Goal: Task Accomplishment & Management: Manage account settings

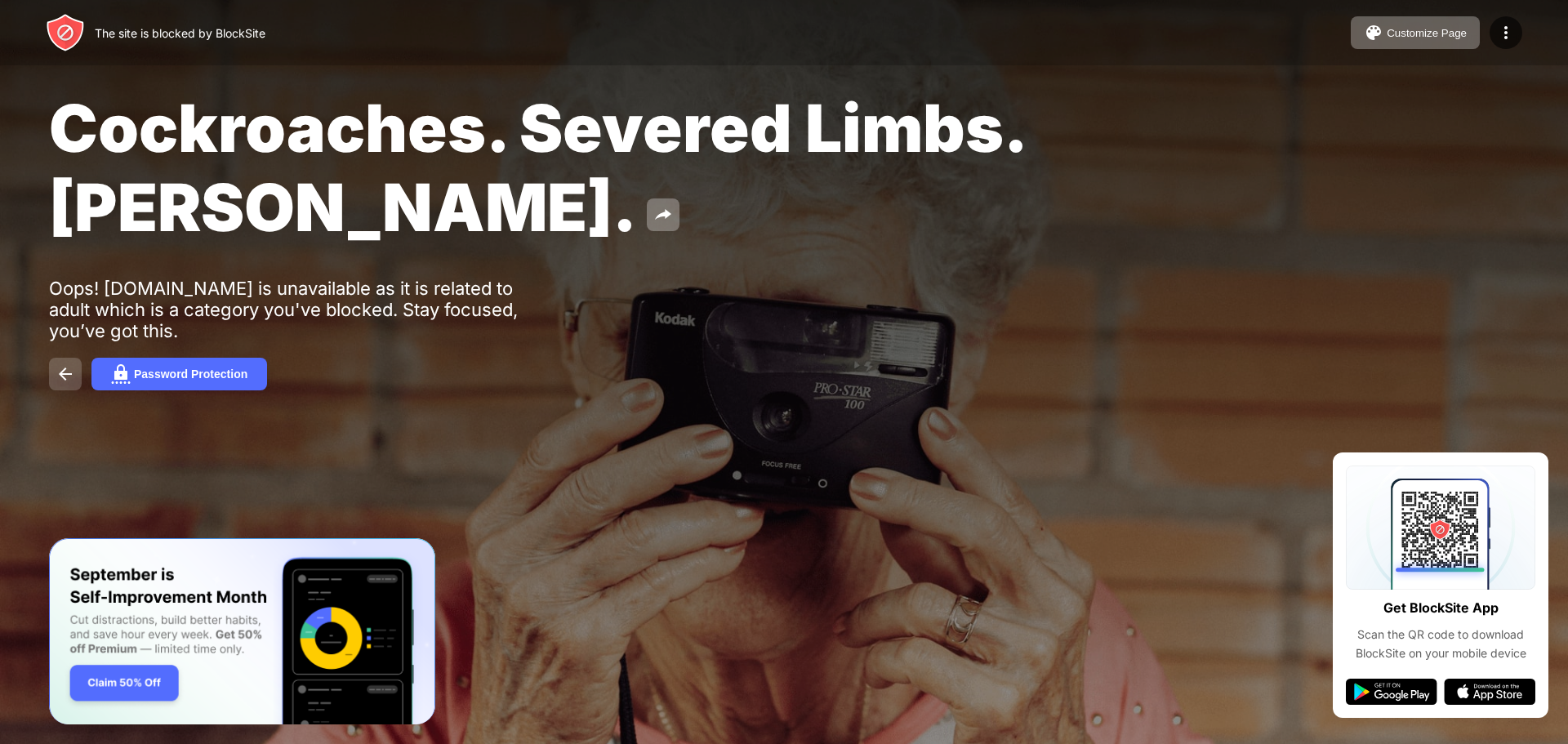
click at [72, 373] on img at bounding box center [65, 374] width 20 height 20
click at [647, 213] on button at bounding box center [663, 215] width 33 height 33
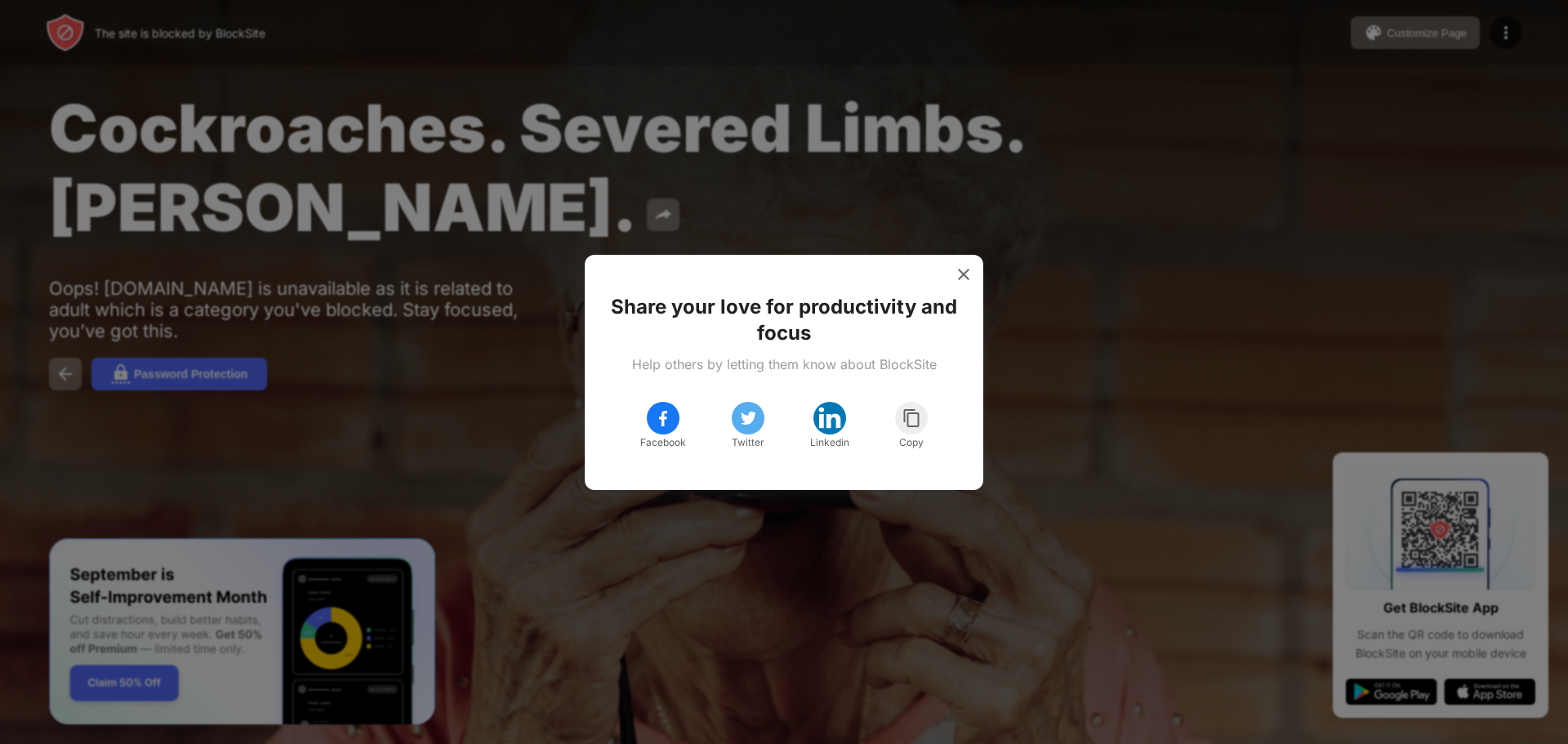
click at [491, 503] on div at bounding box center [784, 372] width 1568 height 744
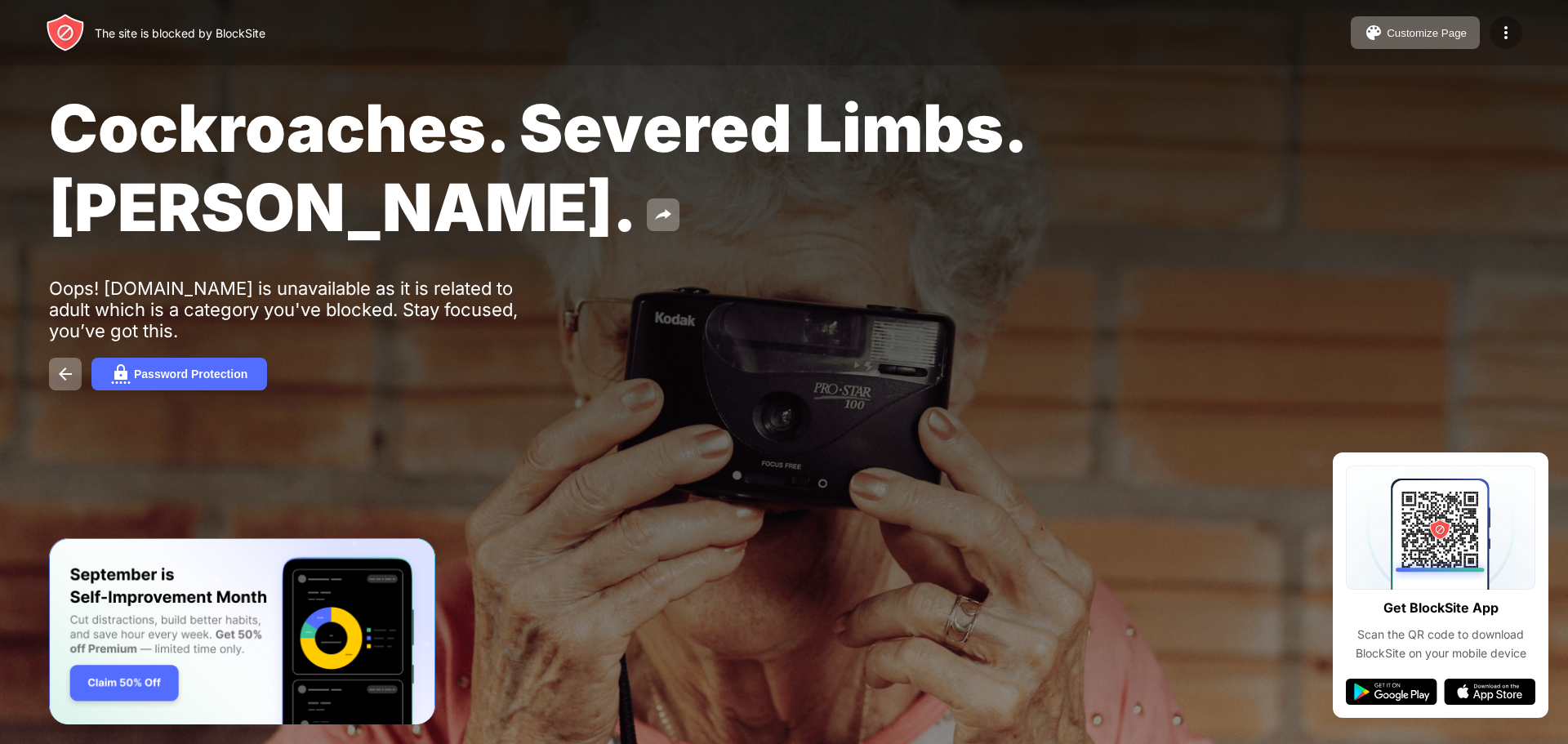
click at [1505, 41] on img at bounding box center [1505, 33] width 20 height 20
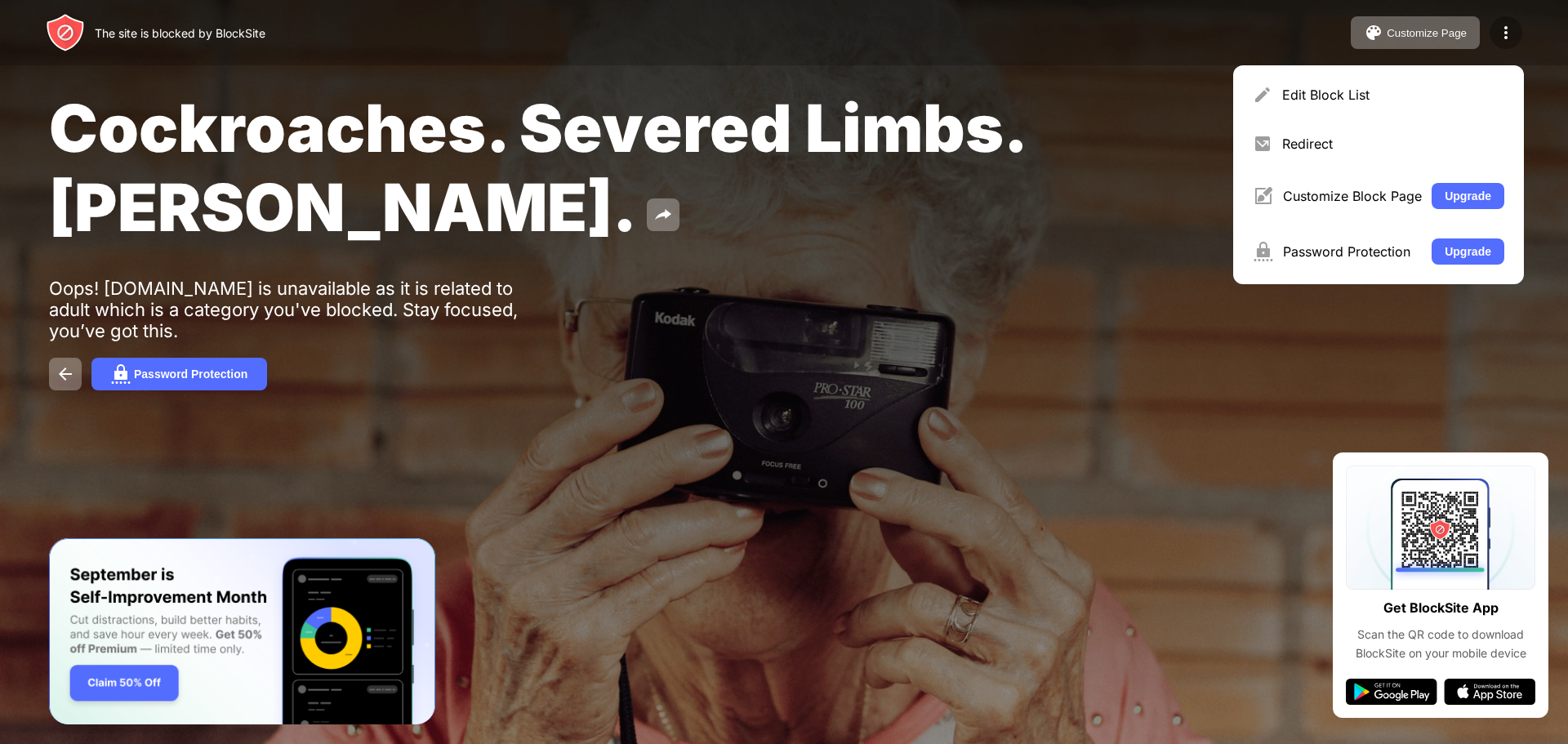
click at [1498, 29] on img at bounding box center [1505, 33] width 20 height 20
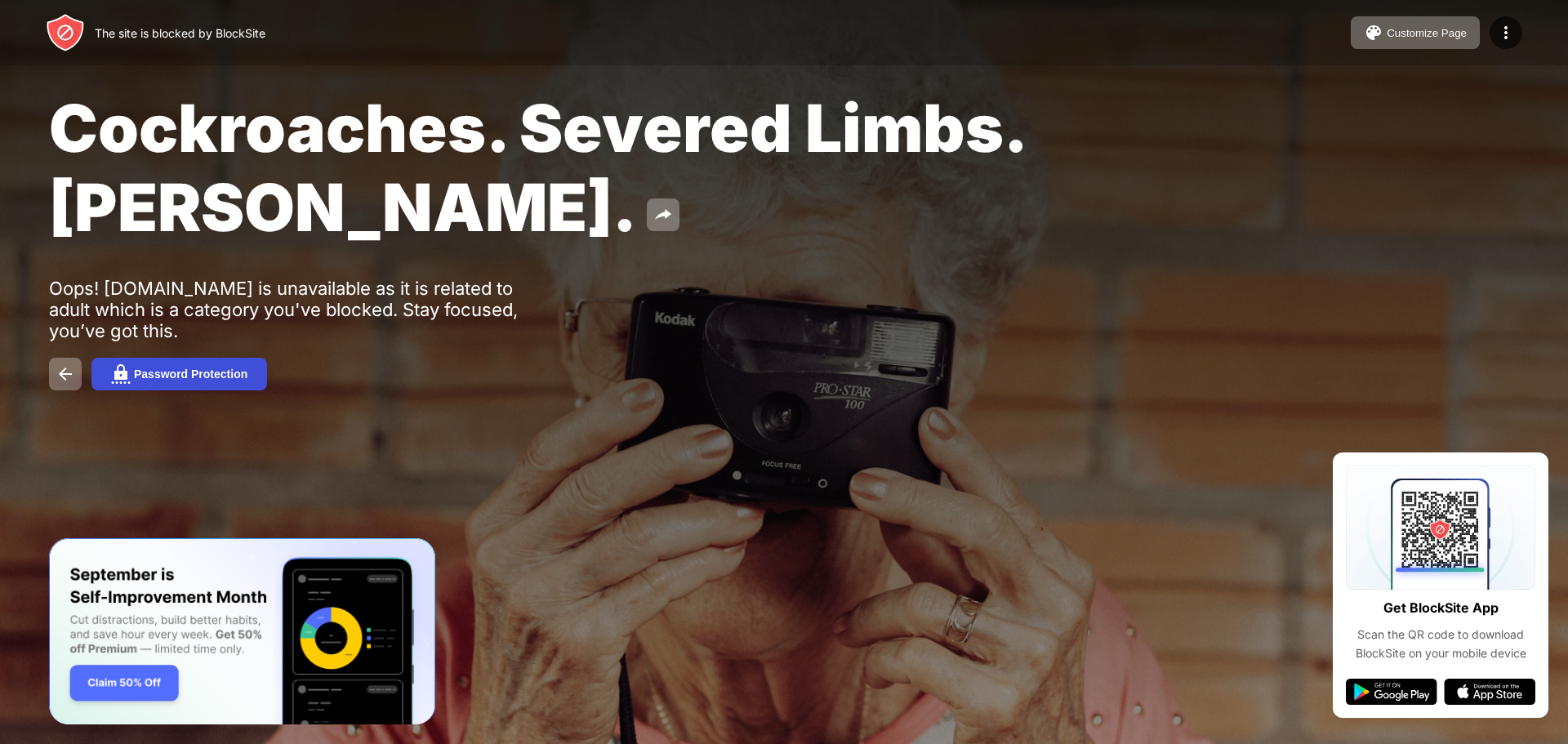
click at [178, 372] on div "Password Protection" at bounding box center [190, 374] width 113 height 13
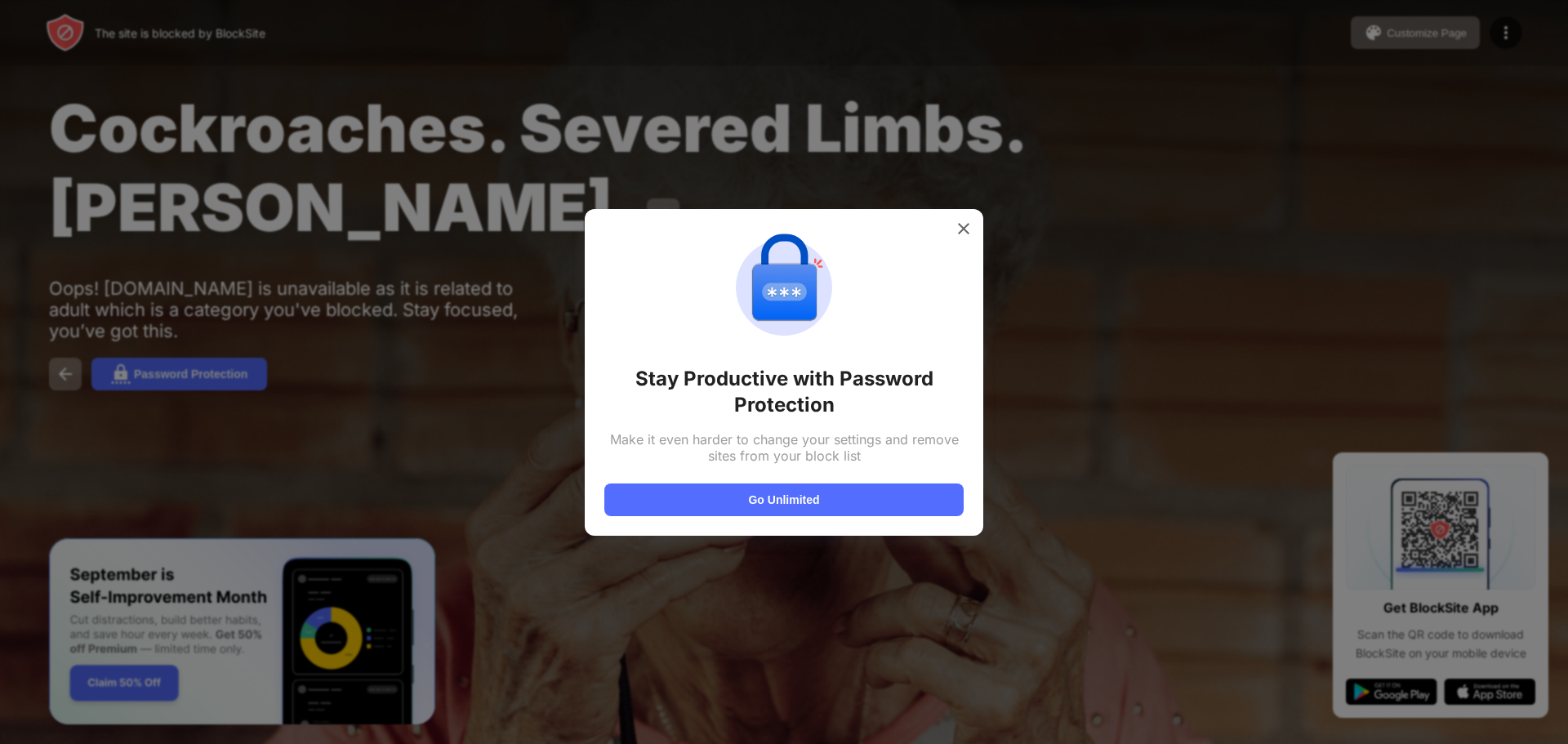
drag, startPoint x: 799, startPoint y: 512, endPoint x: 804, endPoint y: 524, distance: 13.0
click at [805, 526] on div "Stay Productive with Password Protection Make it even harder to change your set…" at bounding box center [784, 372] width 399 height 327
click at [803, 517] on div "Stay Productive with Password Protection Make it even harder to change your set…" at bounding box center [784, 372] width 399 height 327
drag, startPoint x: 803, startPoint y: 509, endPoint x: 823, endPoint y: 563, distance: 57.6
click at [823, 743] on div "Stay Productive with Password Protection Make it even harder to change your set…" at bounding box center [784, 744] width 1568 height 0
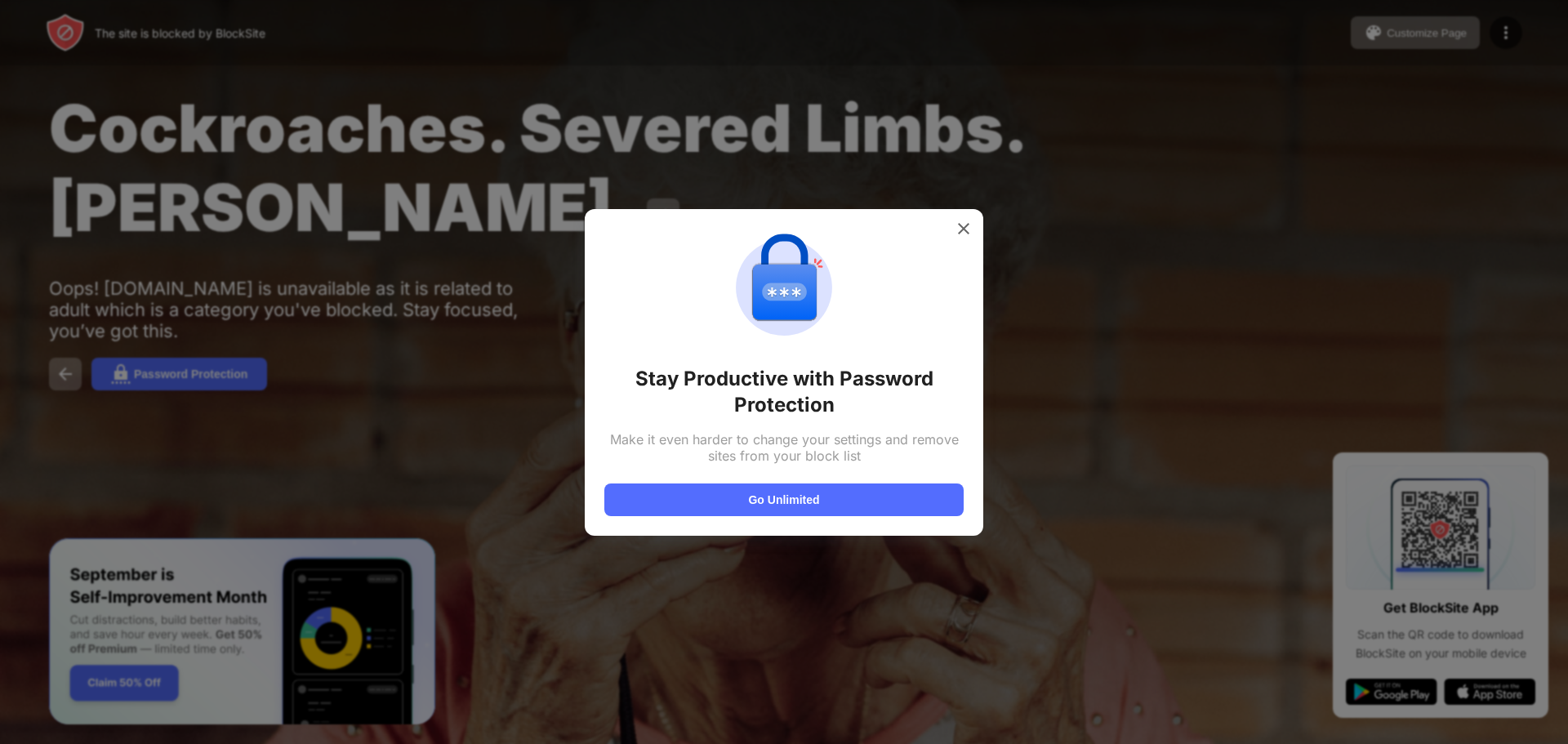
click at [1133, 524] on div at bounding box center [784, 372] width 1568 height 744
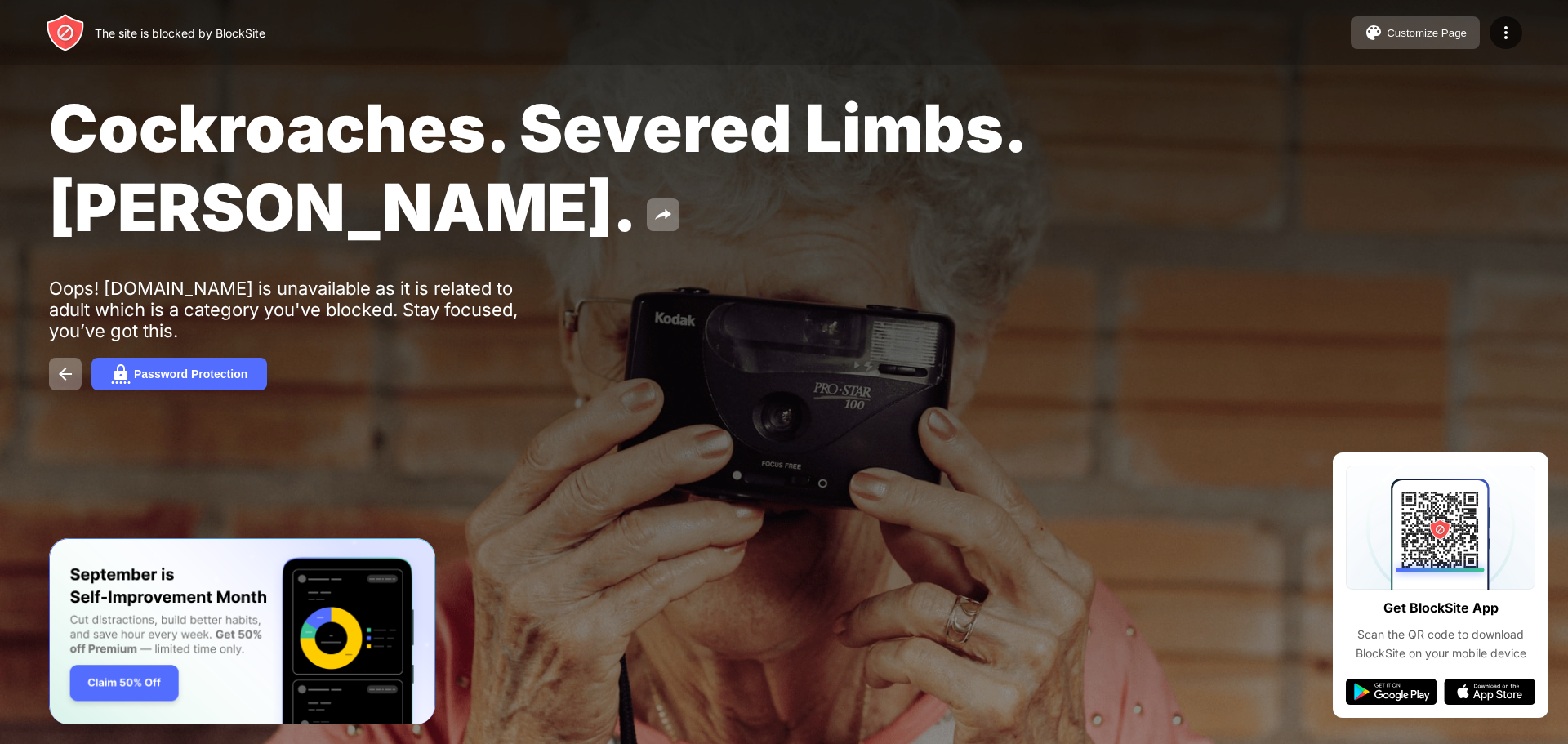
drag, startPoint x: 1395, startPoint y: 45, endPoint x: 1402, endPoint y: 37, distance: 10.6
click at [1402, 37] on button "Customize Page" at bounding box center [1415, 33] width 129 height 33
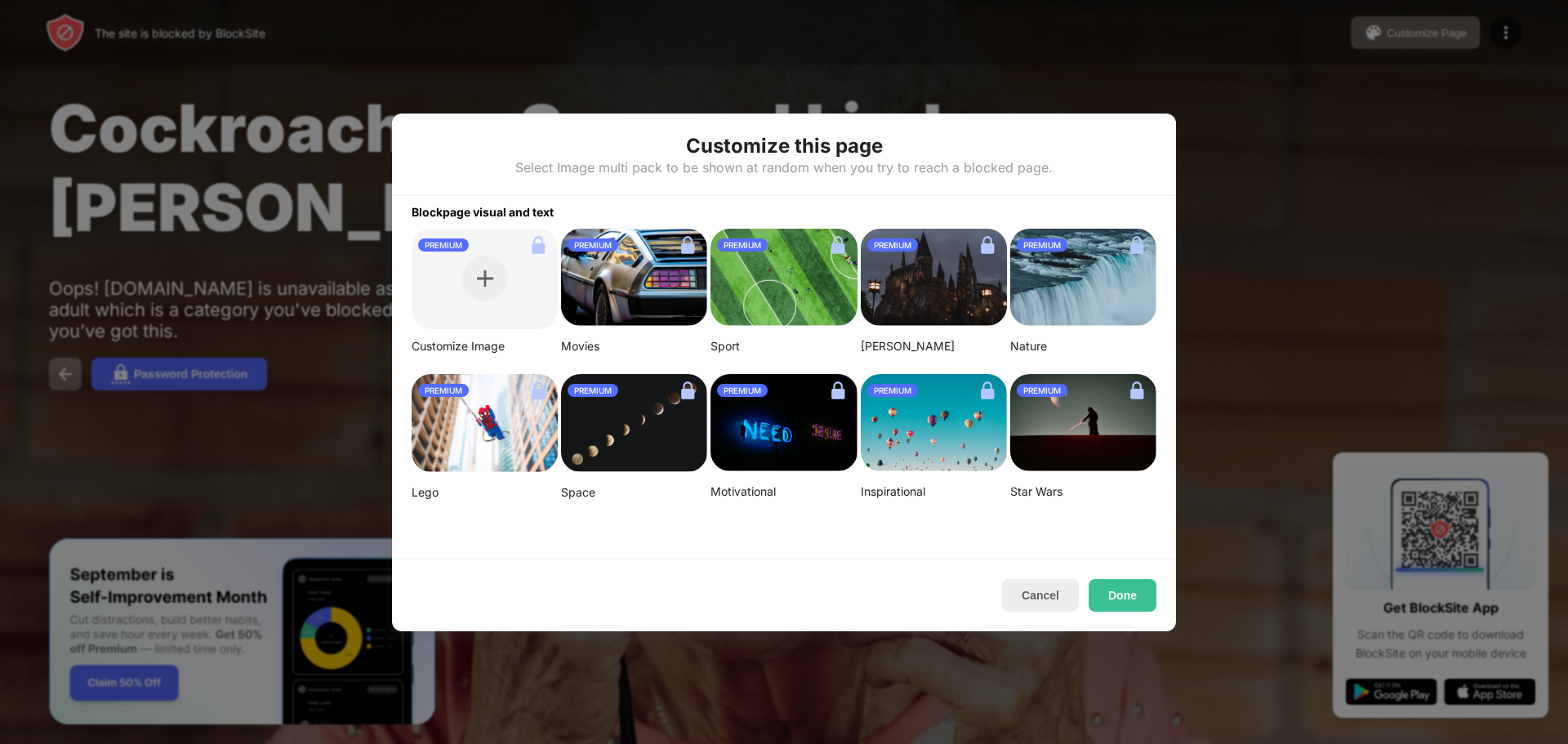
drag, startPoint x: 1231, startPoint y: 255, endPoint x: 1226, endPoint y: 247, distance: 9.4
click at [1229, 255] on div at bounding box center [784, 372] width 1568 height 744
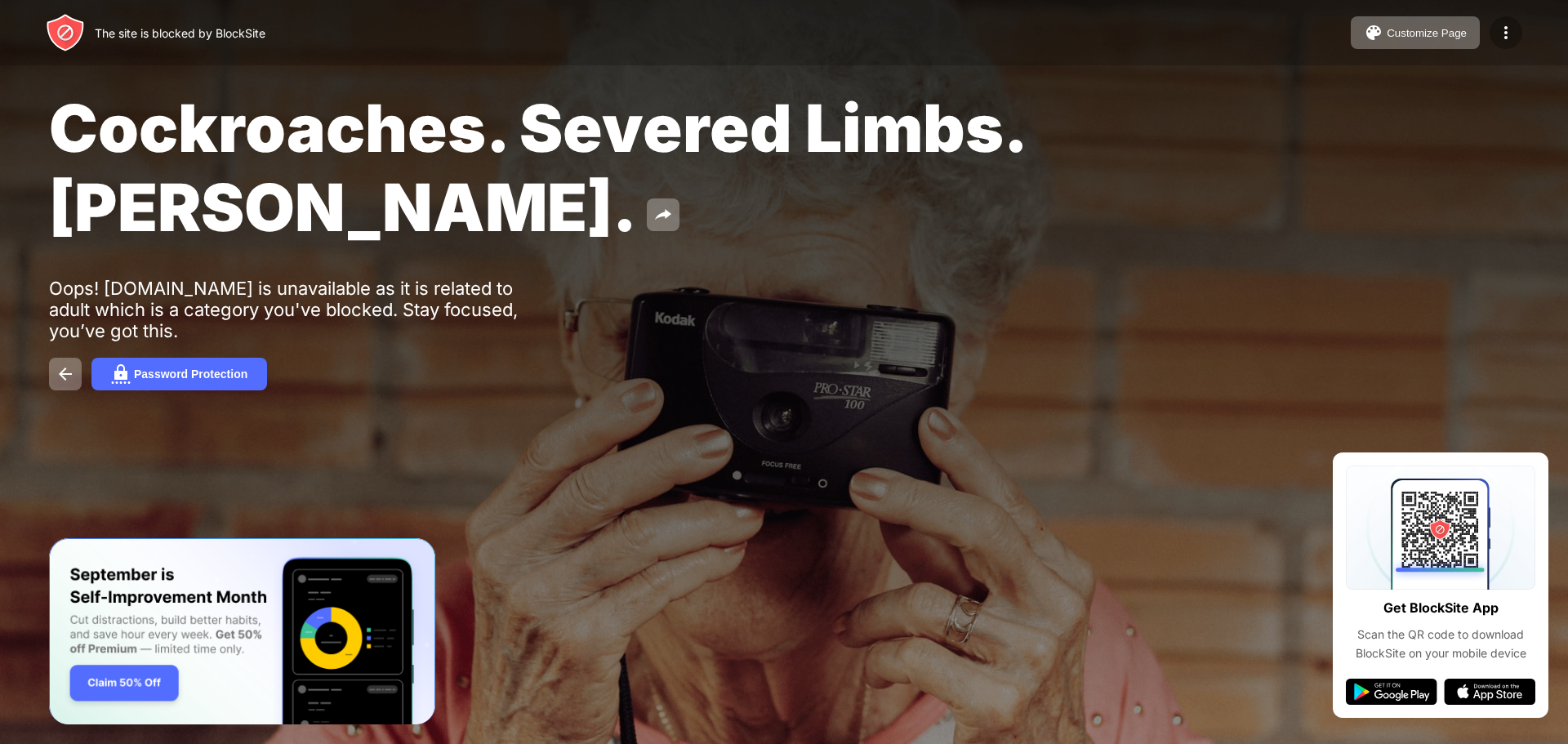
click at [1503, 35] on img at bounding box center [1505, 33] width 20 height 20
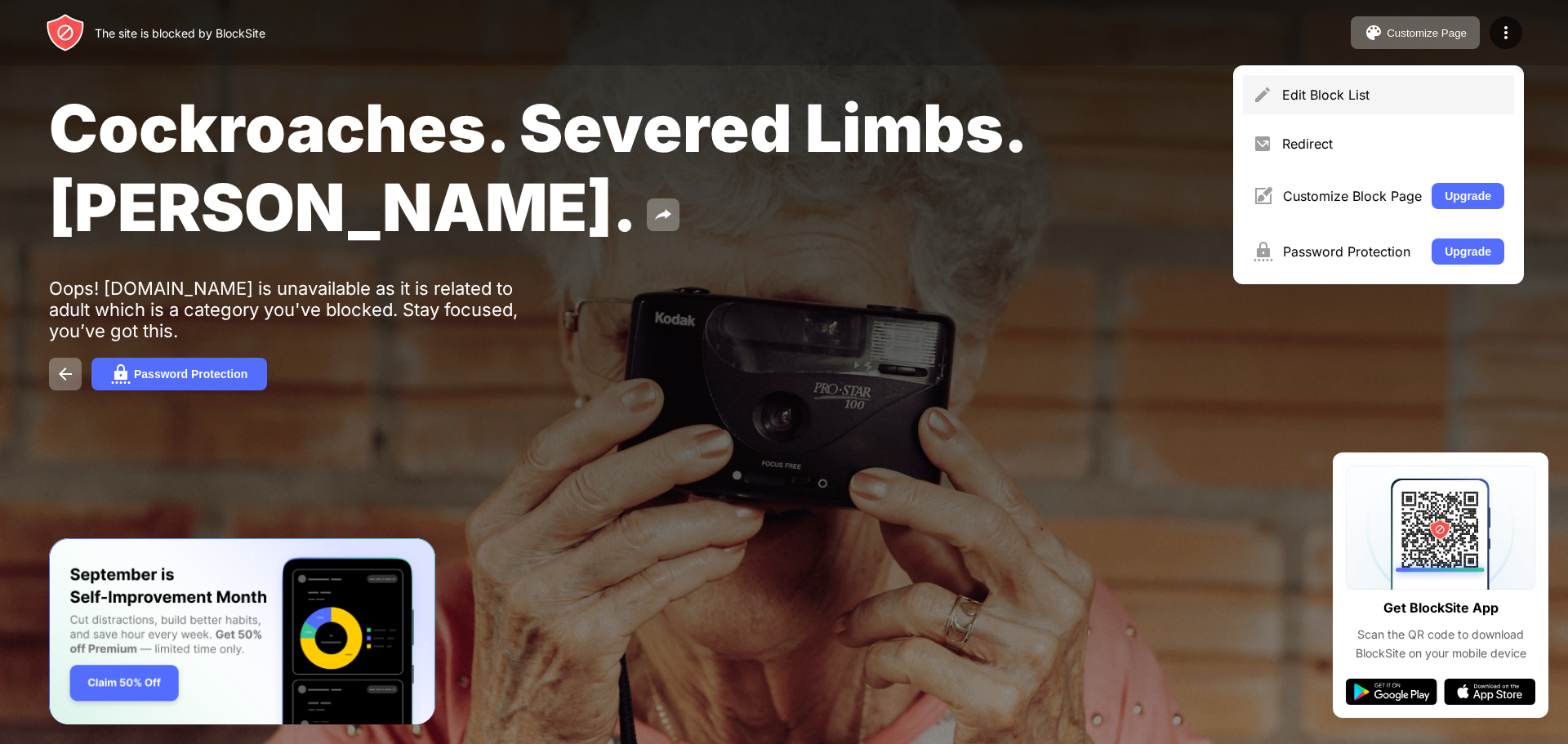
click at [1377, 100] on div "Edit Block List" at bounding box center [1392, 95] width 222 height 16
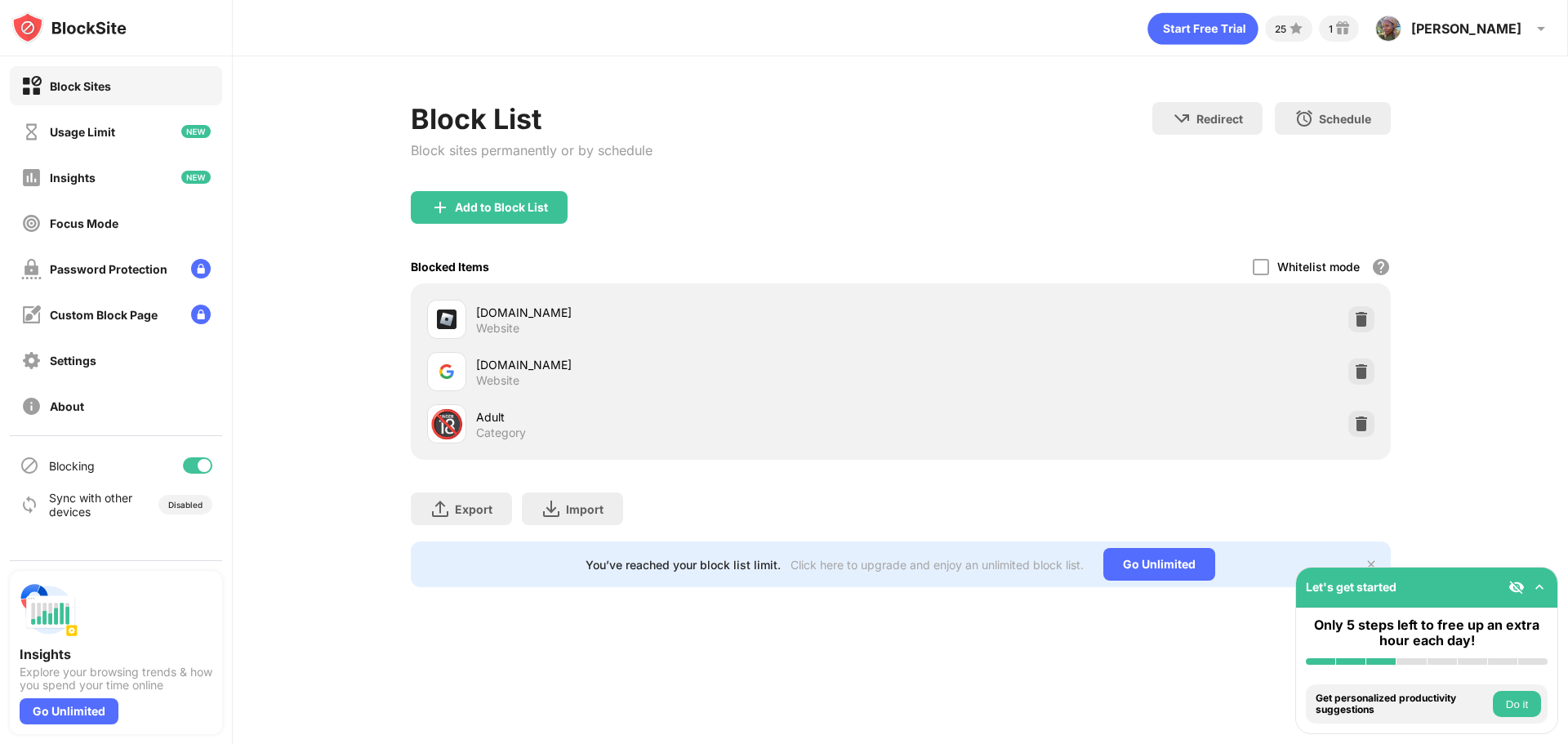
drag, startPoint x: 442, startPoint y: 439, endPoint x: 517, endPoint y: 459, distance: 77.6
click at [517, 459] on div "Block List Block sites permanently or by schedule Redirect Choose a site to be …" at bounding box center [900, 344] width 980 height 485
drag, startPoint x: 475, startPoint y: 430, endPoint x: 463, endPoint y: 431, distance: 12.0
click at [466, 431] on div "🔞 Adult Category" at bounding box center [663, 423] width 474 height 39
click at [457, 430] on div "🔞" at bounding box center [447, 424] width 34 height 34
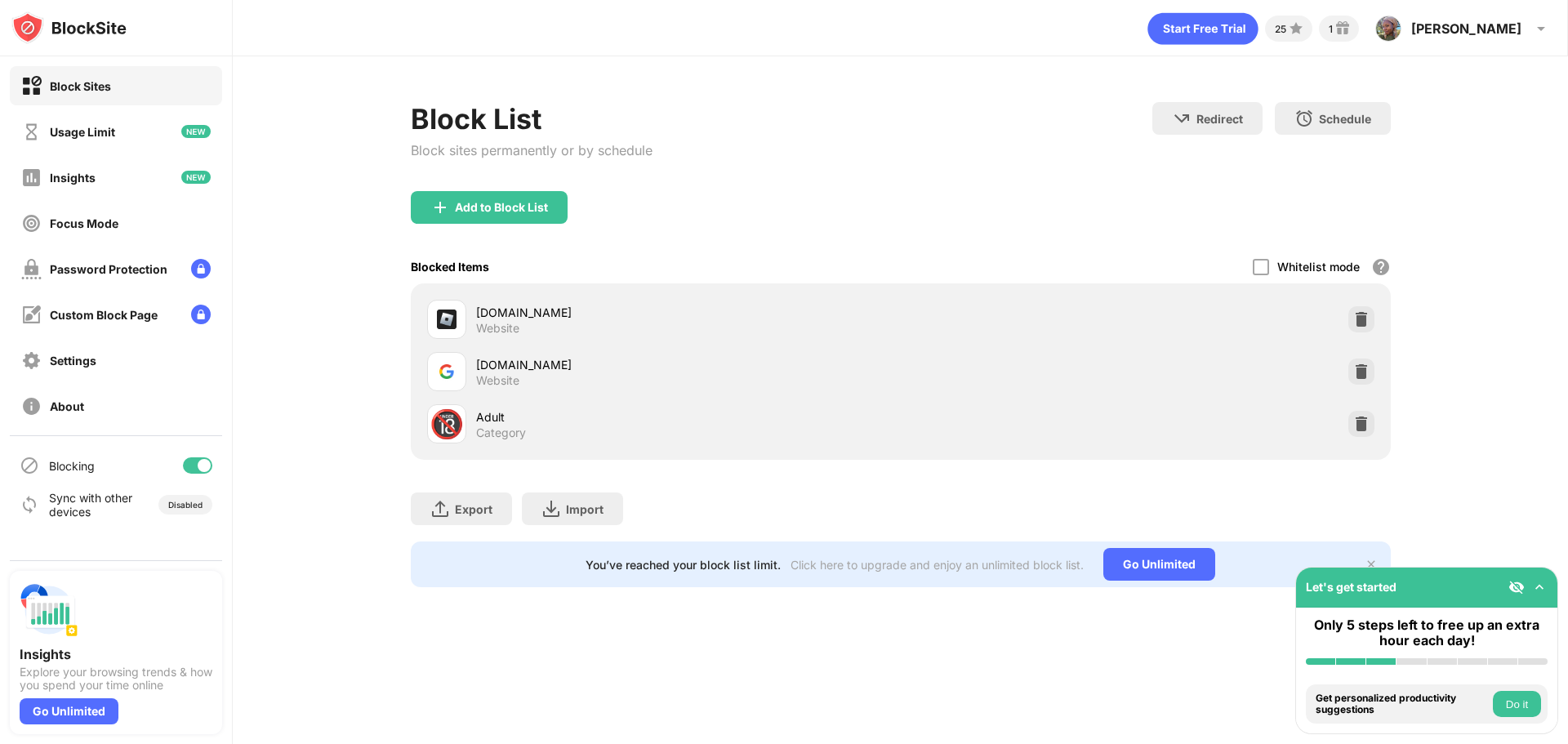
drag, startPoint x: 454, startPoint y: 430, endPoint x: 446, endPoint y: 428, distance: 8.2
click at [446, 429] on div "🔞" at bounding box center [447, 424] width 34 height 34
click at [445, 433] on div "🔞" at bounding box center [447, 424] width 34 height 34
click at [444, 440] on div "🔞" at bounding box center [447, 424] width 34 height 34
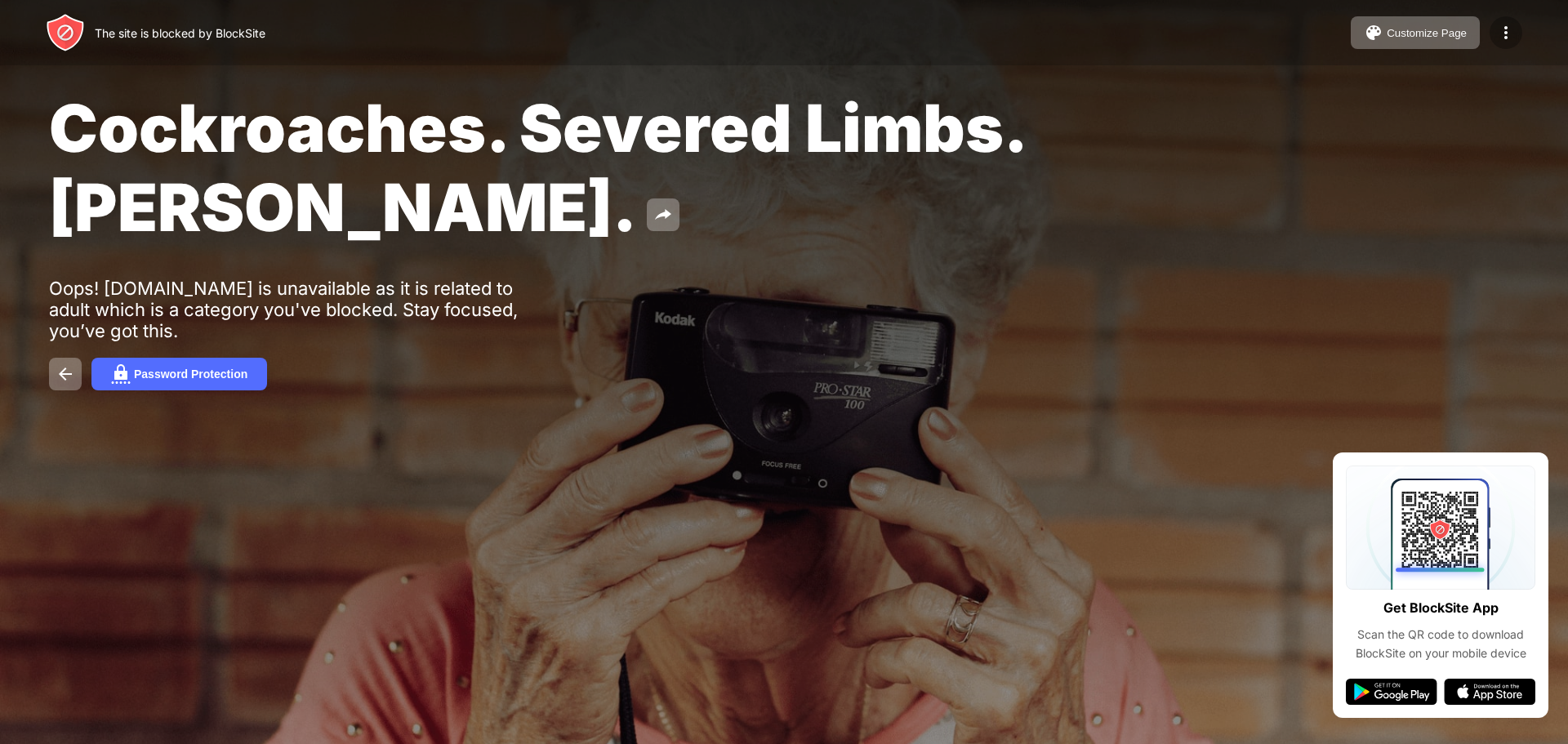
click at [1504, 41] on img at bounding box center [1505, 33] width 20 height 20
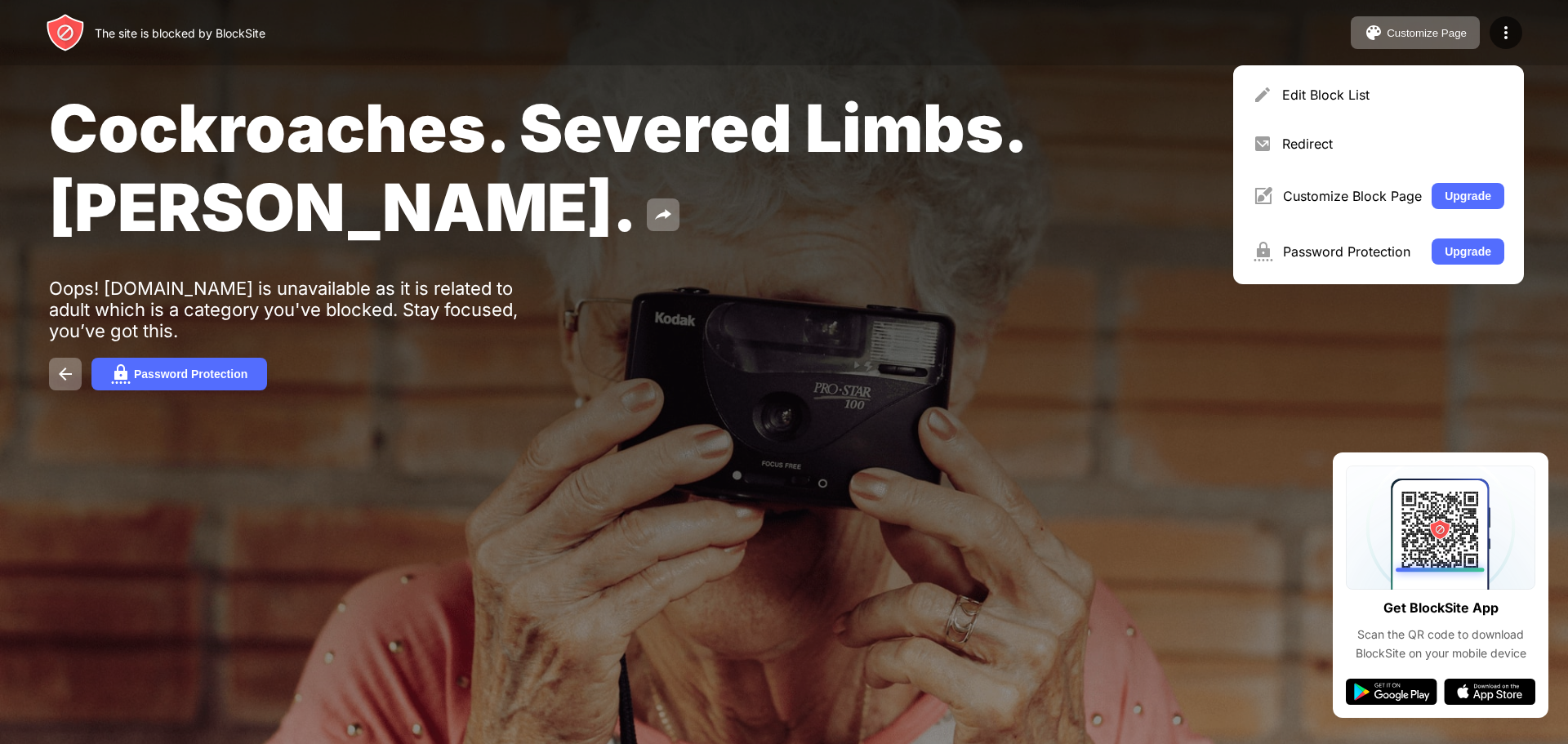
click at [1395, 84] on div "Edit Block List" at bounding box center [1378, 94] width 271 height 39
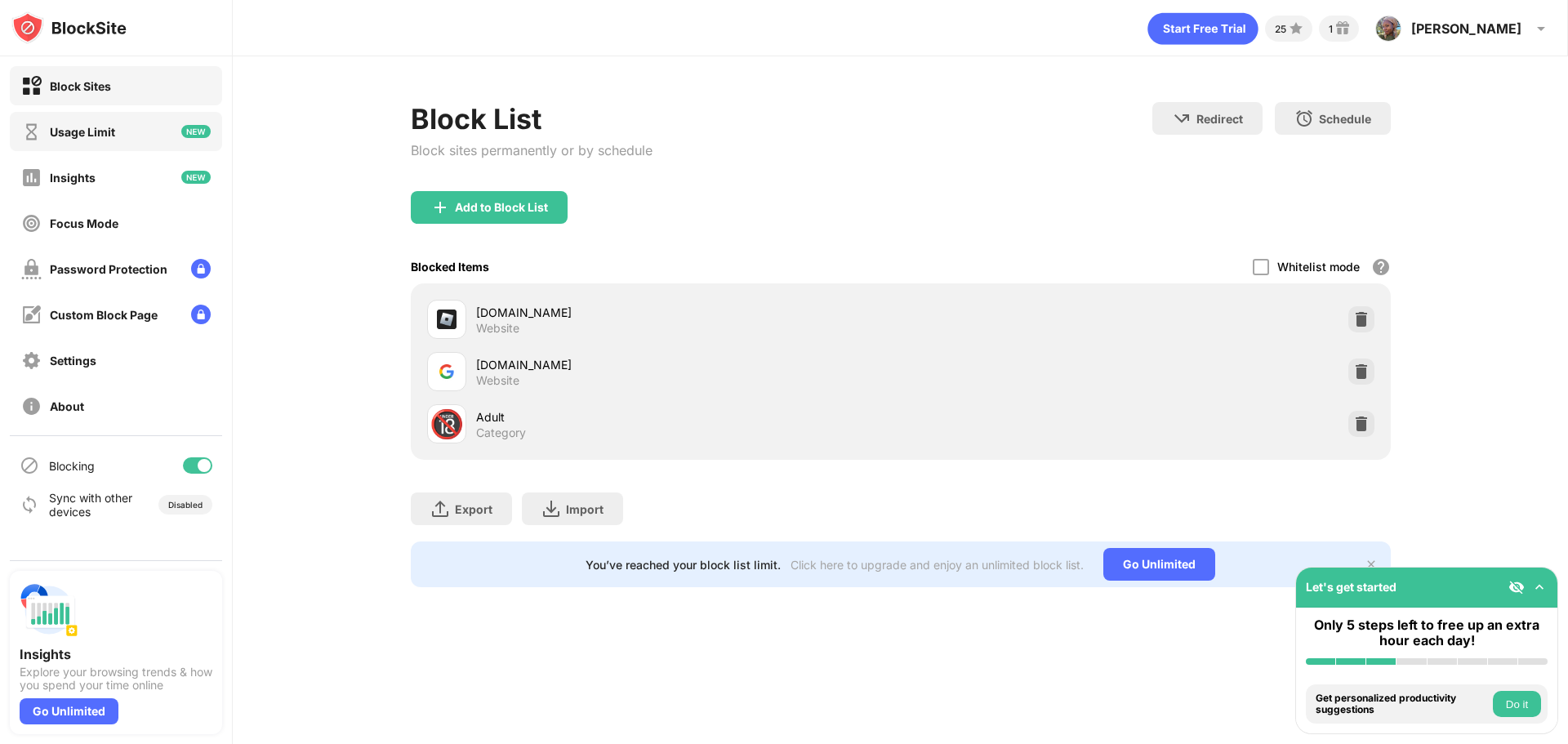
click at [100, 140] on div "Usage Limit" at bounding box center [68, 131] width 94 height 21
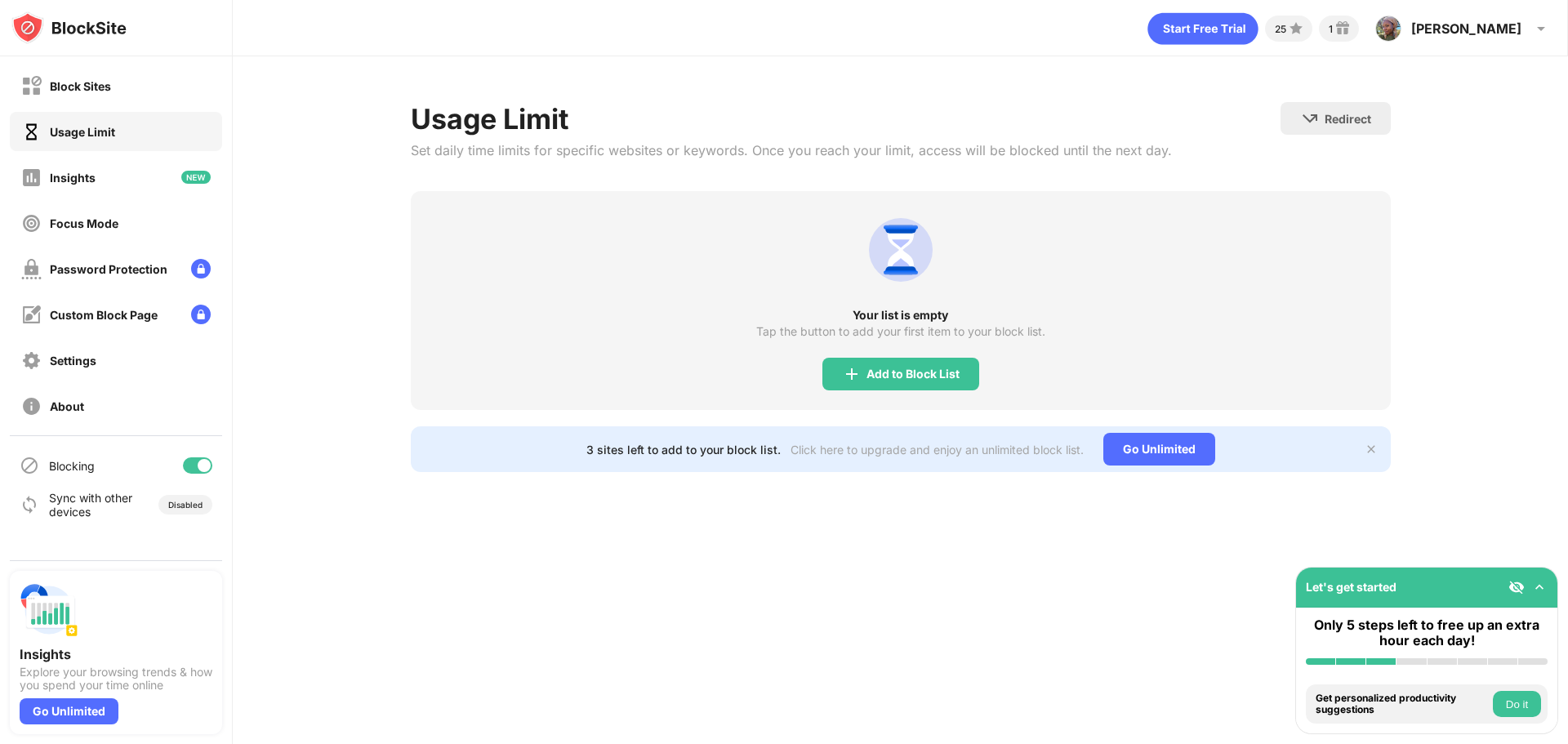
drag, startPoint x: 120, startPoint y: 187, endPoint x: 1038, endPoint y: 351, distance: 932.5
click at [1038, 352] on div "Block Sites Usage Limit Insights Focus Mode Password Protection Custom Block Pa…" at bounding box center [784, 372] width 1568 height 744
click at [883, 371] on div "Add to Block List" at bounding box center [912, 374] width 93 height 13
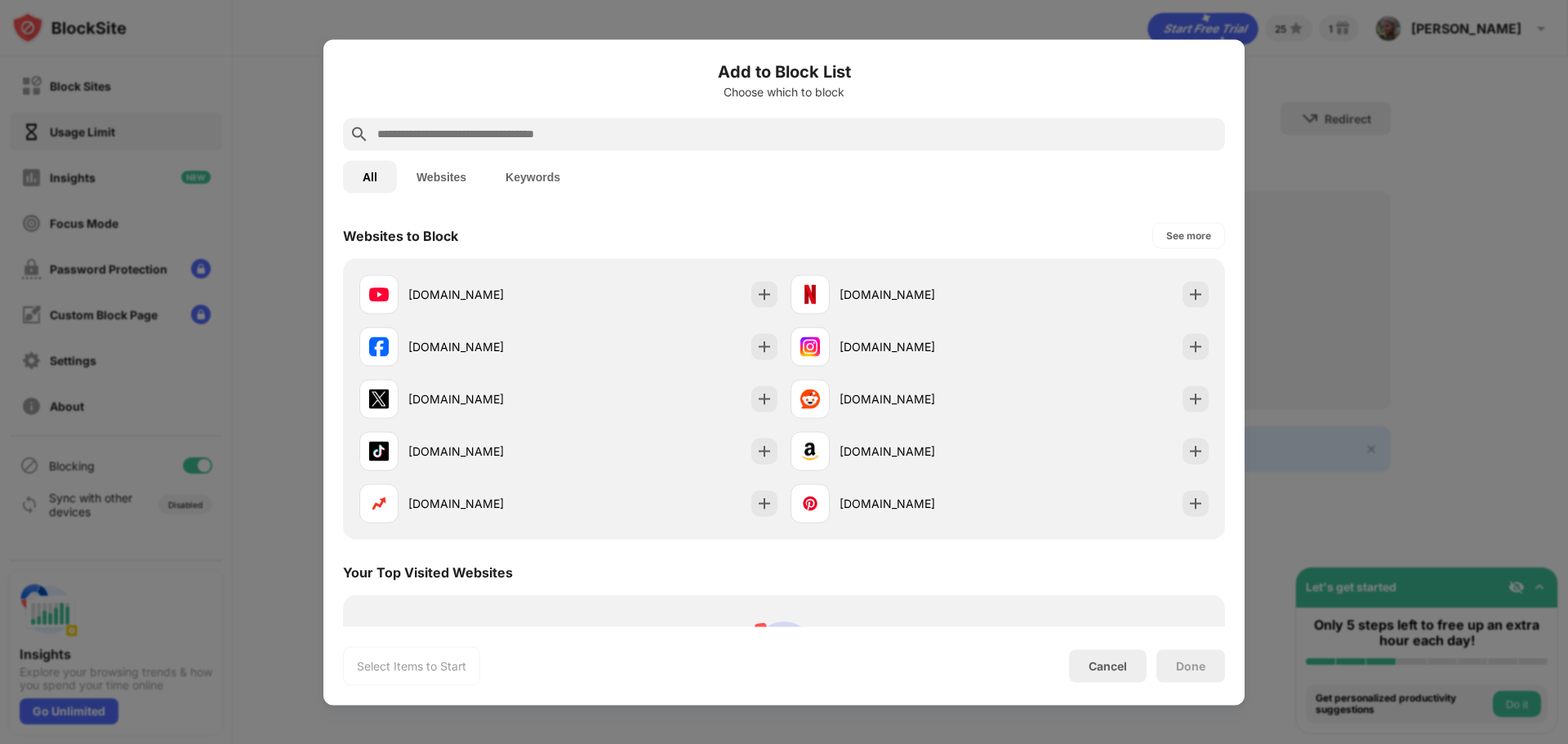
click at [1431, 272] on div at bounding box center [784, 372] width 1568 height 744
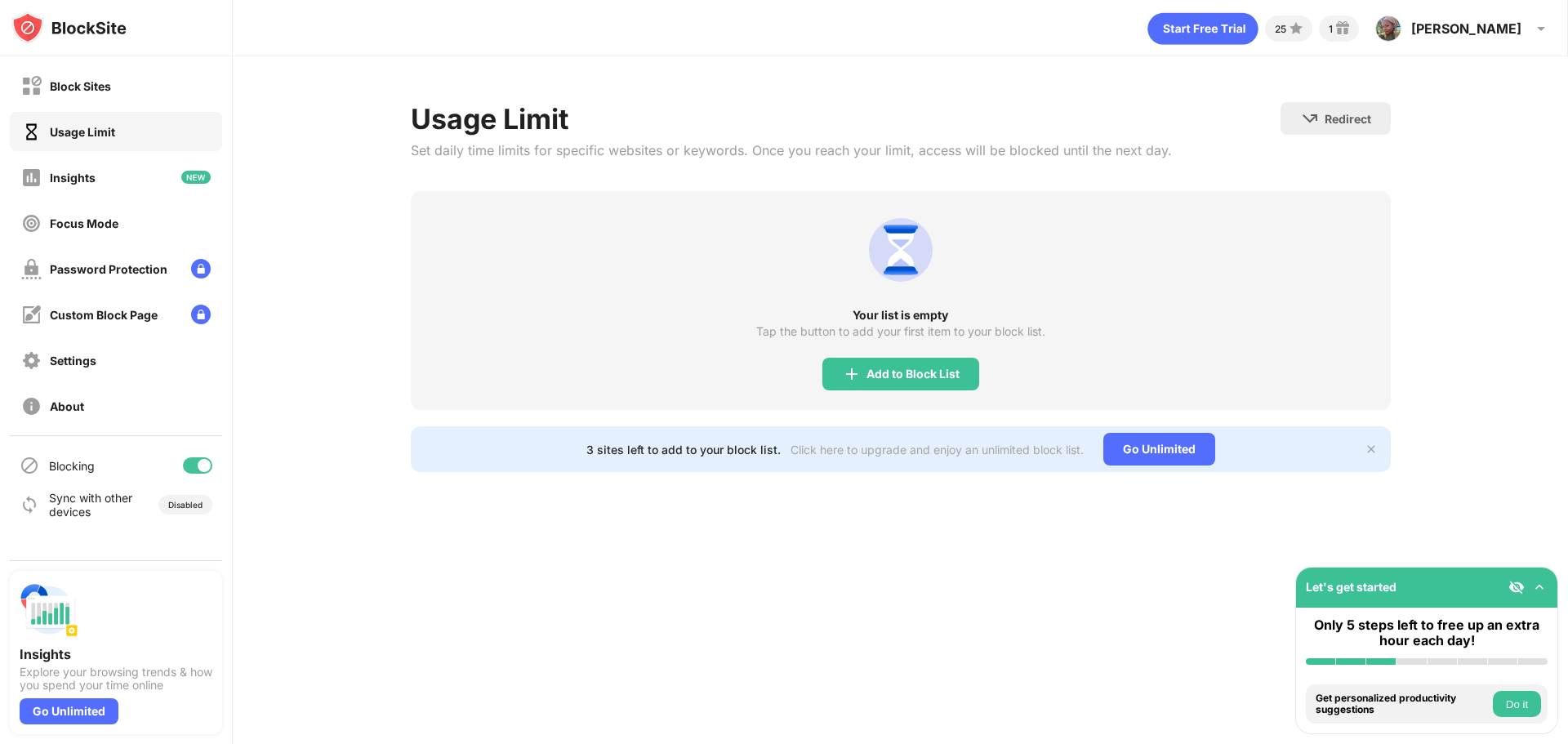
click at [24, 472] on img at bounding box center [30, 466] width 20 height 20
click at [37, 463] on img at bounding box center [30, 466] width 20 height 20
click at [81, 469] on div "Blocking" at bounding box center [72, 466] width 45 height 14
click at [82, 465] on div "Blocking" at bounding box center [72, 466] width 45 height 14
click at [83, 100] on div "Block Sites" at bounding box center [116, 85] width 212 height 39
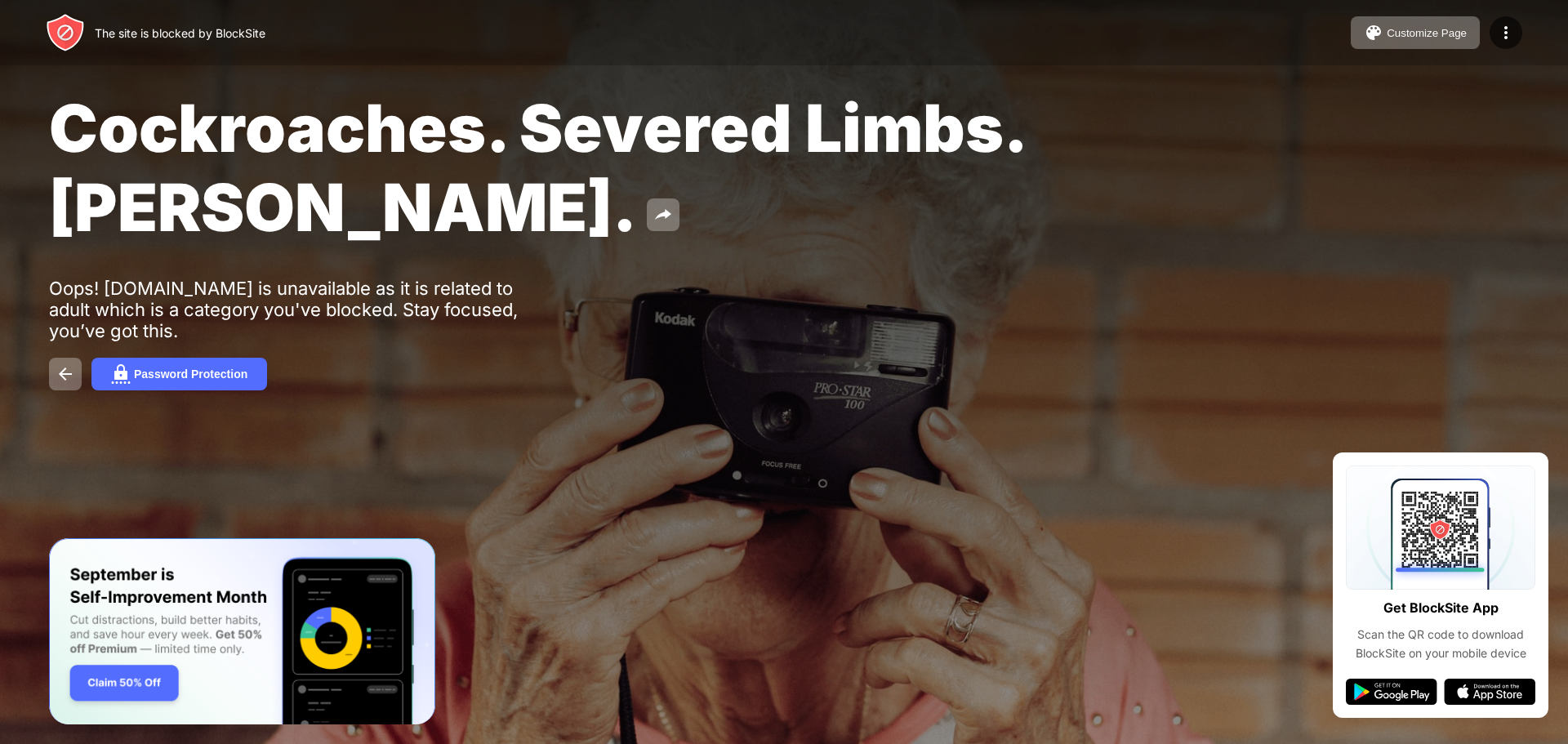
drag, startPoint x: 123, startPoint y: 45, endPoint x: 138, endPoint y: 39, distance: 16.2
click at [126, 44] on div "The site is blocked by BlockSite" at bounding box center [155, 32] width 219 height 39
click at [146, 30] on div "The site is blocked by BlockSite" at bounding box center [180, 33] width 170 height 14
drag, startPoint x: 267, startPoint y: 39, endPoint x: 567, endPoint y: 95, distance: 305.2
click at [285, 42] on div "The site is blocked by BlockSite Customize Page Edit Block List Redirect Custom…" at bounding box center [784, 33] width 1568 height 65
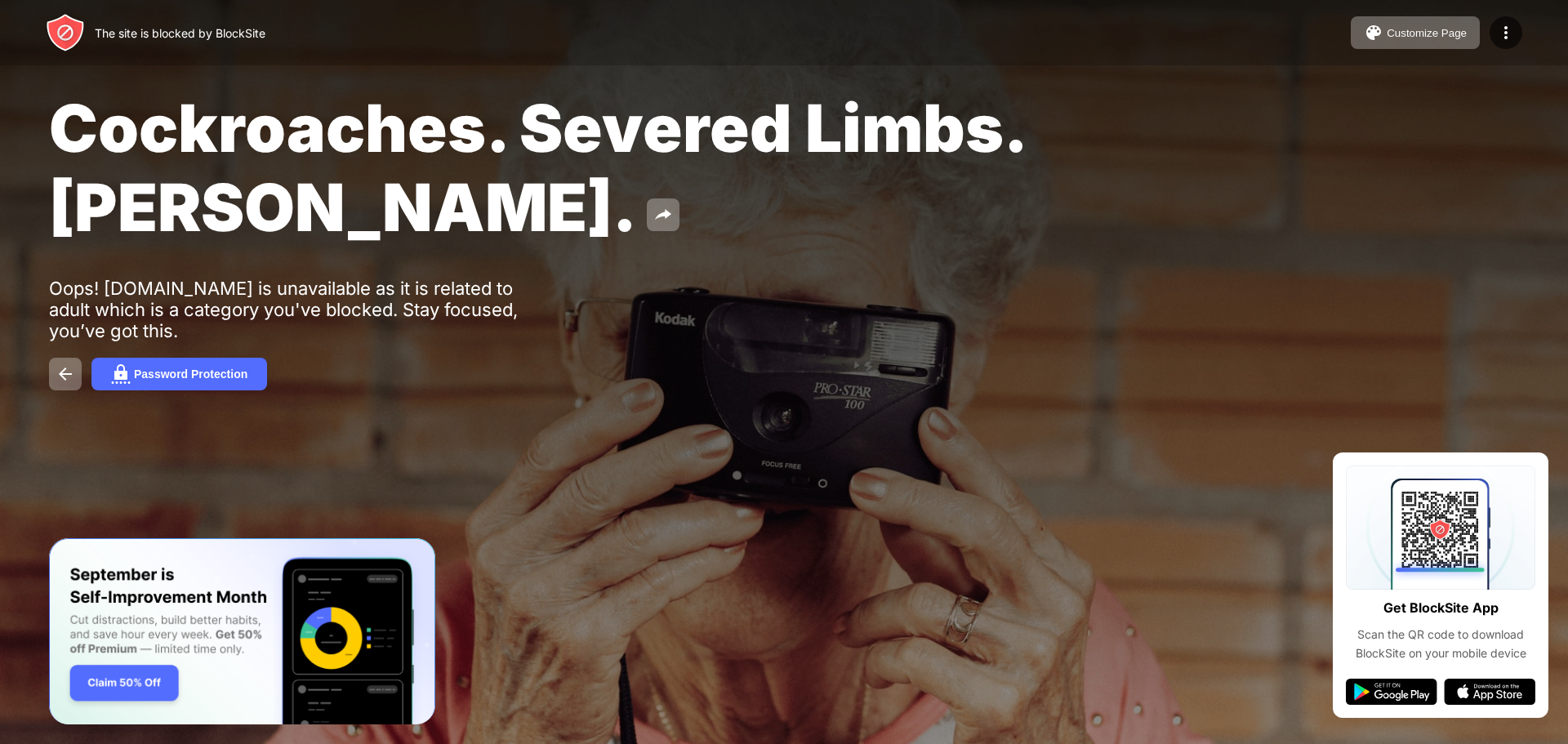
drag, startPoint x: 1015, startPoint y: 482, endPoint x: 1008, endPoint y: 476, distance: 9.2
drag, startPoint x: 1159, startPoint y: 396, endPoint x: 1236, endPoint y: 371, distance: 81.0
click at [1236, 371] on div "Password Protection" at bounding box center [784, 374] width 1469 height 33
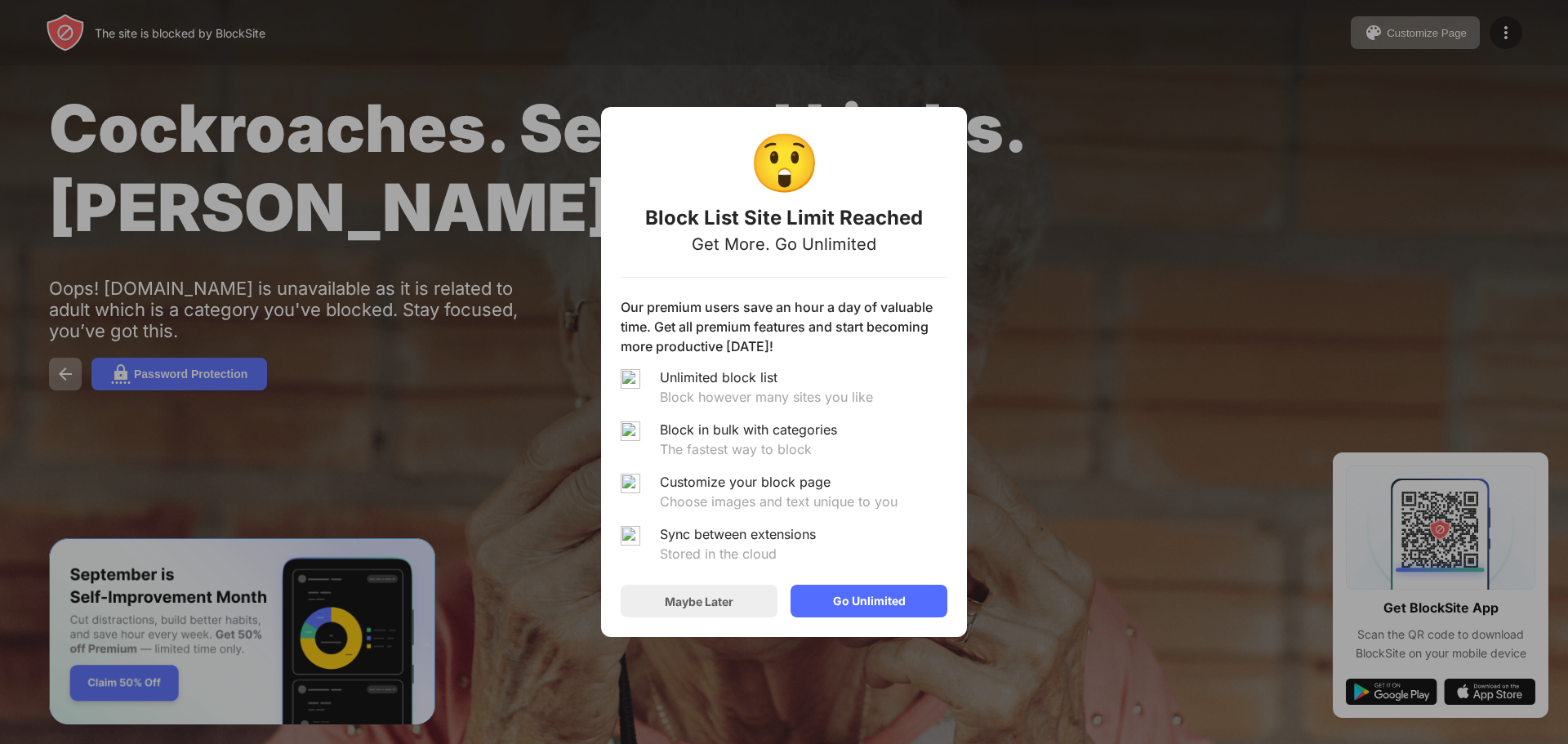
drag, startPoint x: 947, startPoint y: 652, endPoint x: 1007, endPoint y: 667, distance: 61.8
click at [978, 661] on div "😲 Block List Site Limit Reached Get More. Go Unlimited Our premium users save a…" at bounding box center [784, 372] width 1568 height 744
click at [1061, 622] on div "😲 Block List Site Limit Reached Get More. Go Unlimited Our premium users save a…" at bounding box center [784, 372] width 1568 height 744
drag, startPoint x: 1044, startPoint y: 532, endPoint x: 977, endPoint y: 548, distance: 68.9
click at [1040, 532] on div "😲 Block List Site Limit Reached Get More. Go Unlimited Our premium users save a…" at bounding box center [784, 372] width 1568 height 744
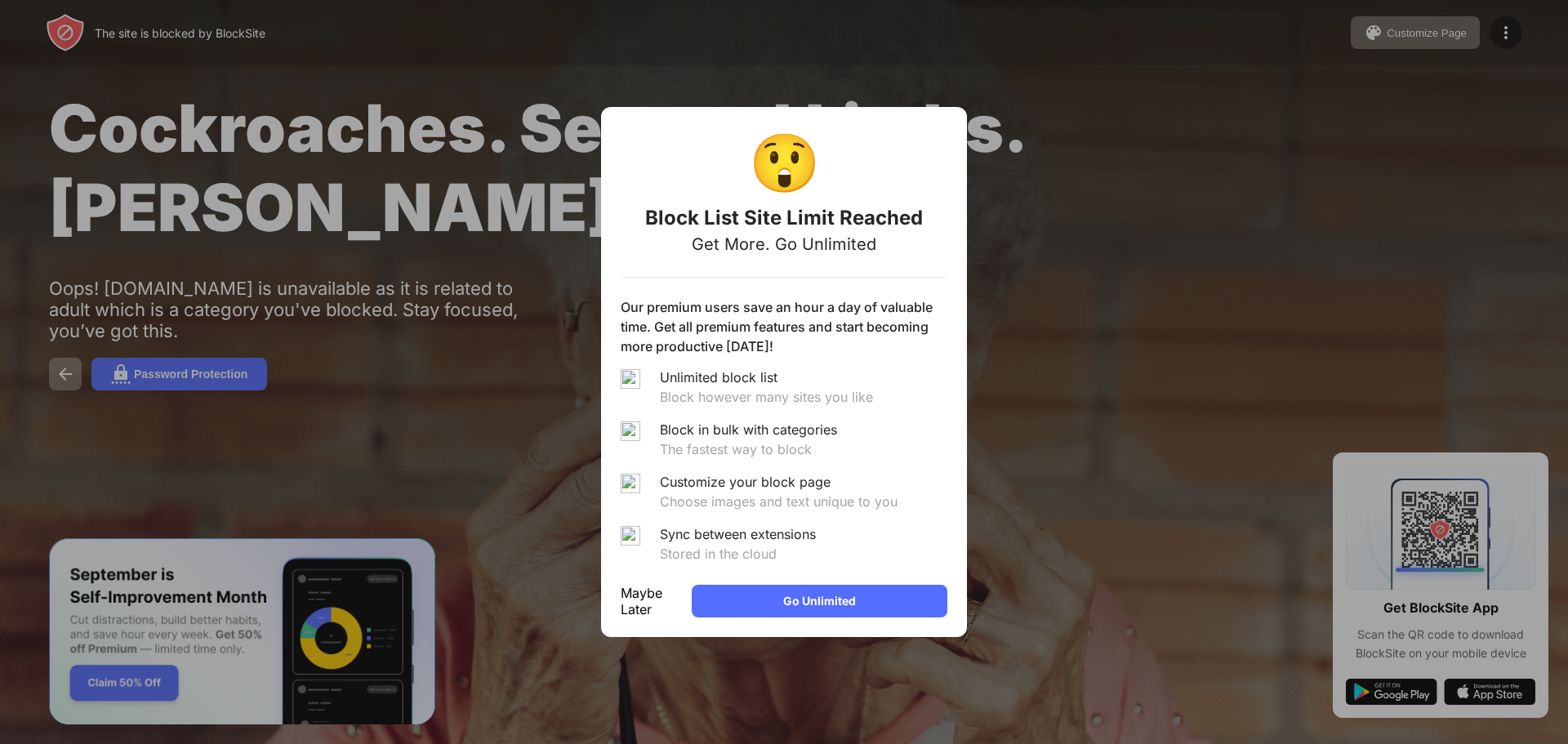
click at [678, 609] on div "Maybe Later" at bounding box center [649, 601] width 58 height 33
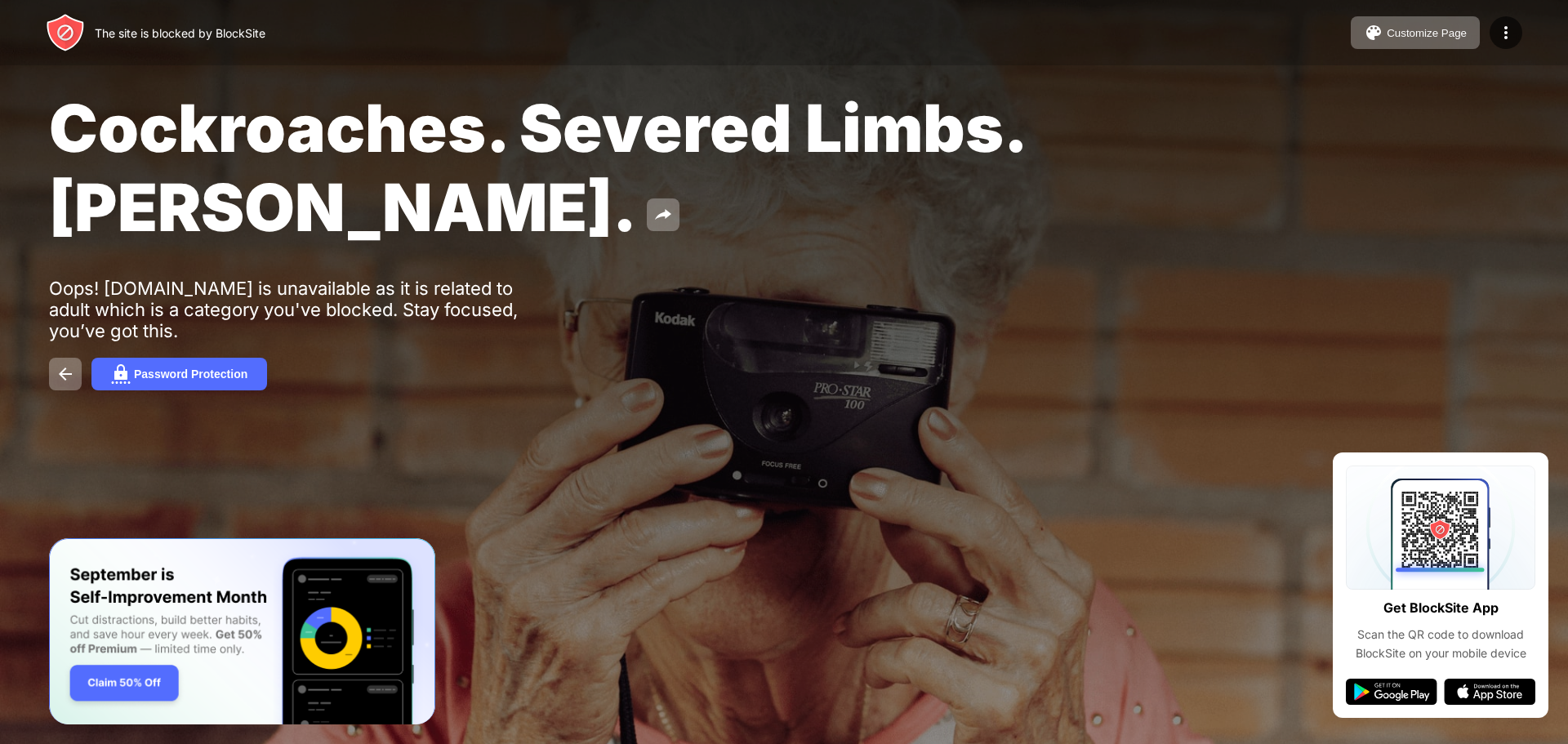
click at [1002, 656] on div at bounding box center [784, 372] width 1568 height 744
click at [70, 372] on img at bounding box center [65, 374] width 20 height 20
drag, startPoint x: 96, startPoint y: 157, endPoint x: 137, endPoint y: 37, distance: 126.8
drag, startPoint x: 137, startPoint y: 37, endPoint x: 43, endPoint y: 29, distance: 94.3
drag, startPoint x: 43, startPoint y: 29, endPoint x: 56, endPoint y: 30, distance: 13.0
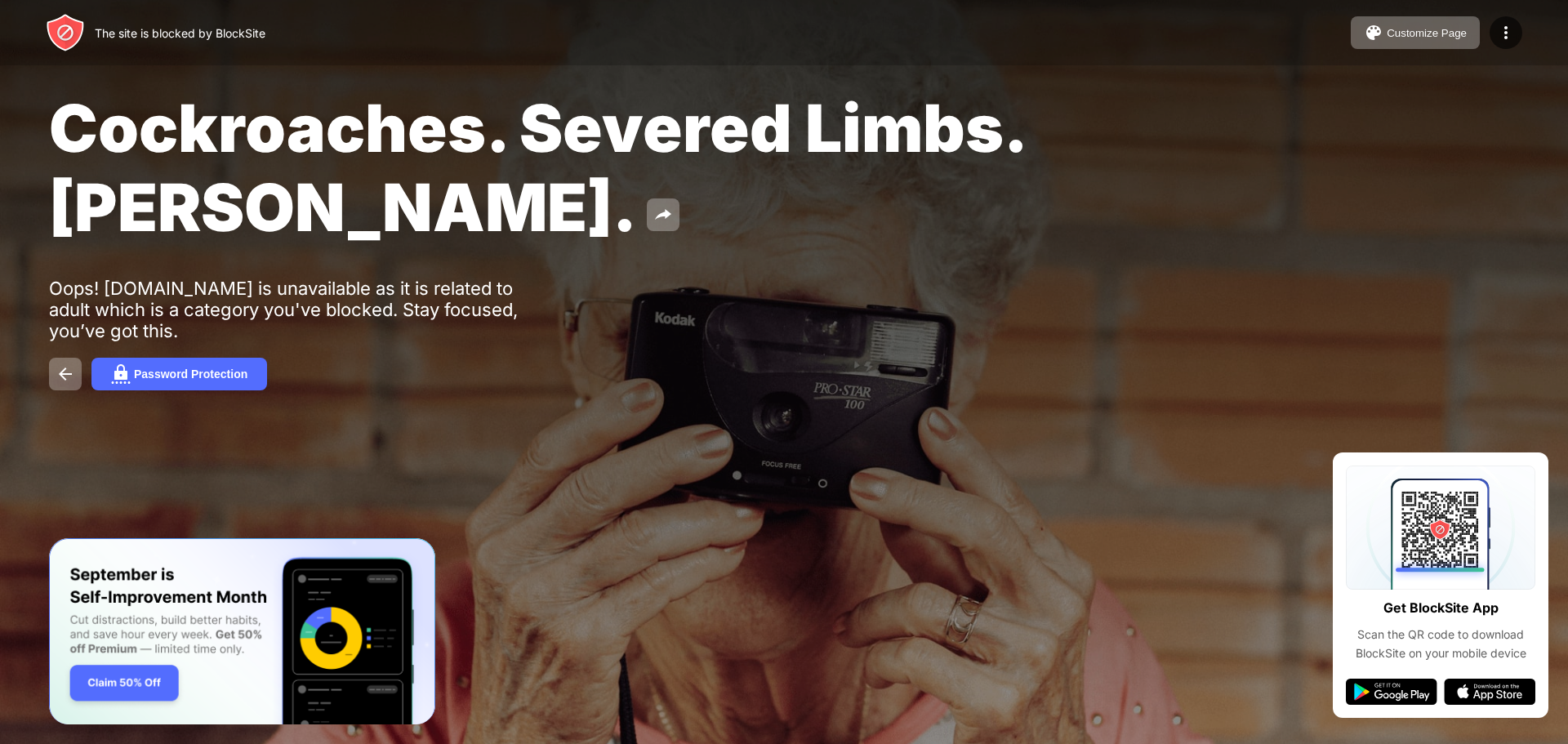
drag, startPoint x: 56, startPoint y: 30, endPoint x: 275, endPoint y: 85, distance: 225.8
click at [275, 85] on div "Cockroaches. Severed Limbs. John Goodman. Oops! search-redirect.com is unavaila…" at bounding box center [784, 239] width 1568 height 478
click at [1519, 35] on div at bounding box center [1505, 33] width 33 height 33
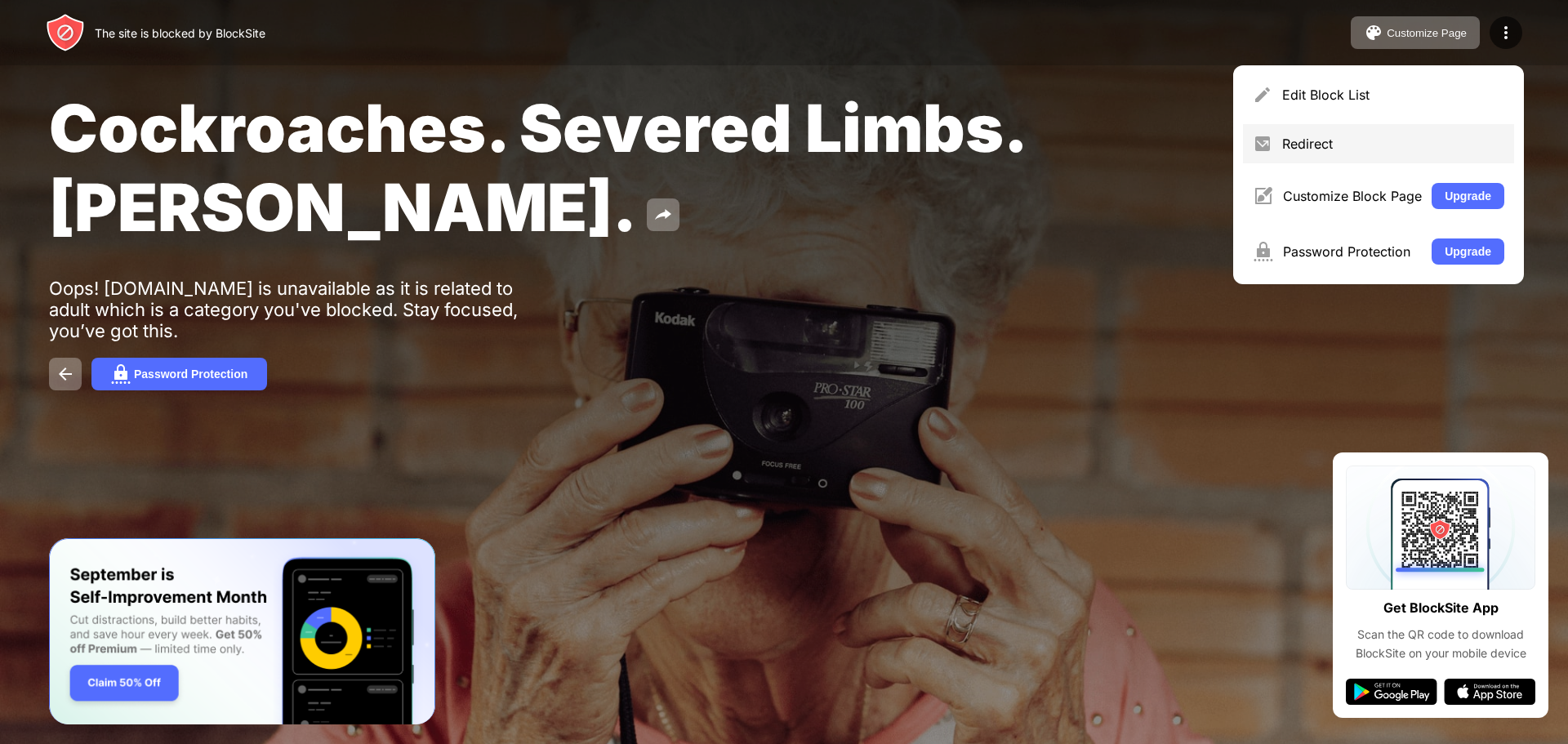
drag, startPoint x: 1378, startPoint y: 92, endPoint x: 1377, endPoint y: 153, distance: 61.0
click at [1377, 153] on div "Edit Block List Redirect Customize Block Page Upgrade Password Protection Upgra…" at bounding box center [1378, 175] width 291 height 219
click at [1377, 153] on div "Redirect" at bounding box center [1378, 143] width 271 height 39
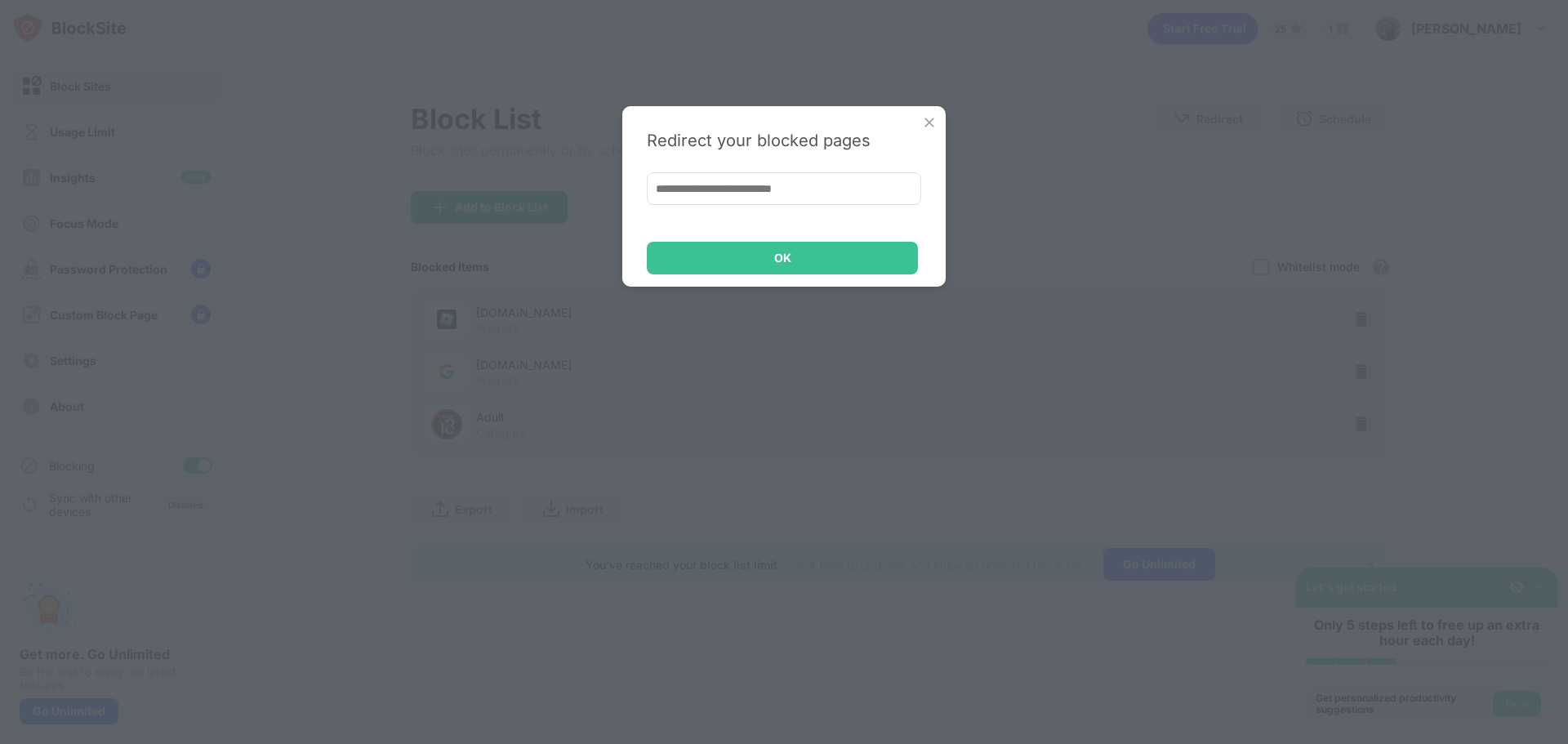
click at [932, 125] on img at bounding box center [929, 122] width 16 height 16
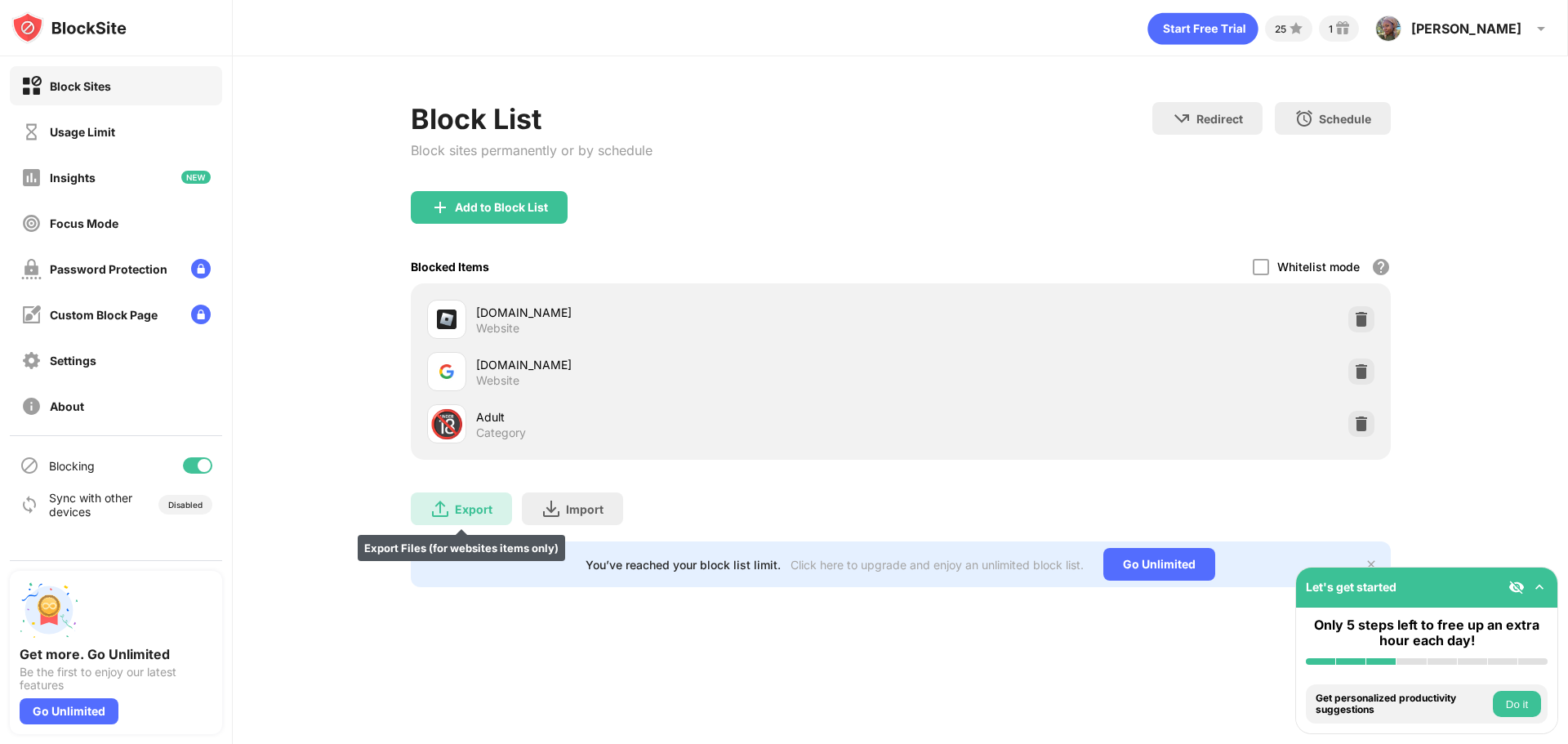
click at [484, 517] on div "Export Export Files (for websites items only)" at bounding box center [461, 509] width 101 height 33
click at [584, 515] on div "Import" at bounding box center [584, 508] width 37 height 14
click at [1245, 271] on div "Blocked Items Whitelist mode Block all websites except for those in your whitel…" at bounding box center [900, 266] width 980 height 34
click at [1252, 268] on div "Blocked Items Whitelist mode Block all websites except for those in your whitel…" at bounding box center [900, 266] width 980 height 34
click at [1257, 265] on div at bounding box center [1261, 267] width 16 height 16
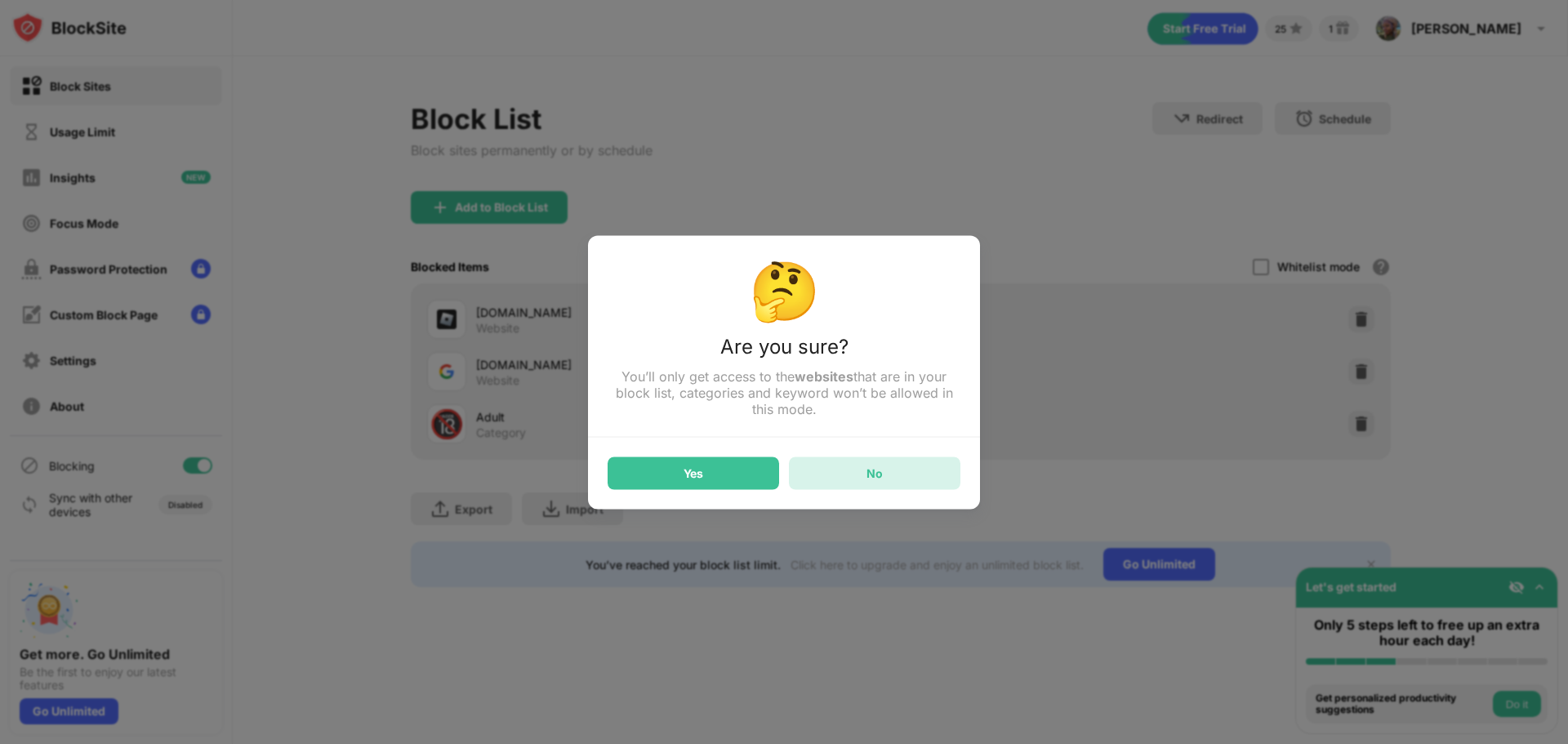
click at [883, 487] on div "No" at bounding box center [874, 473] width 171 height 33
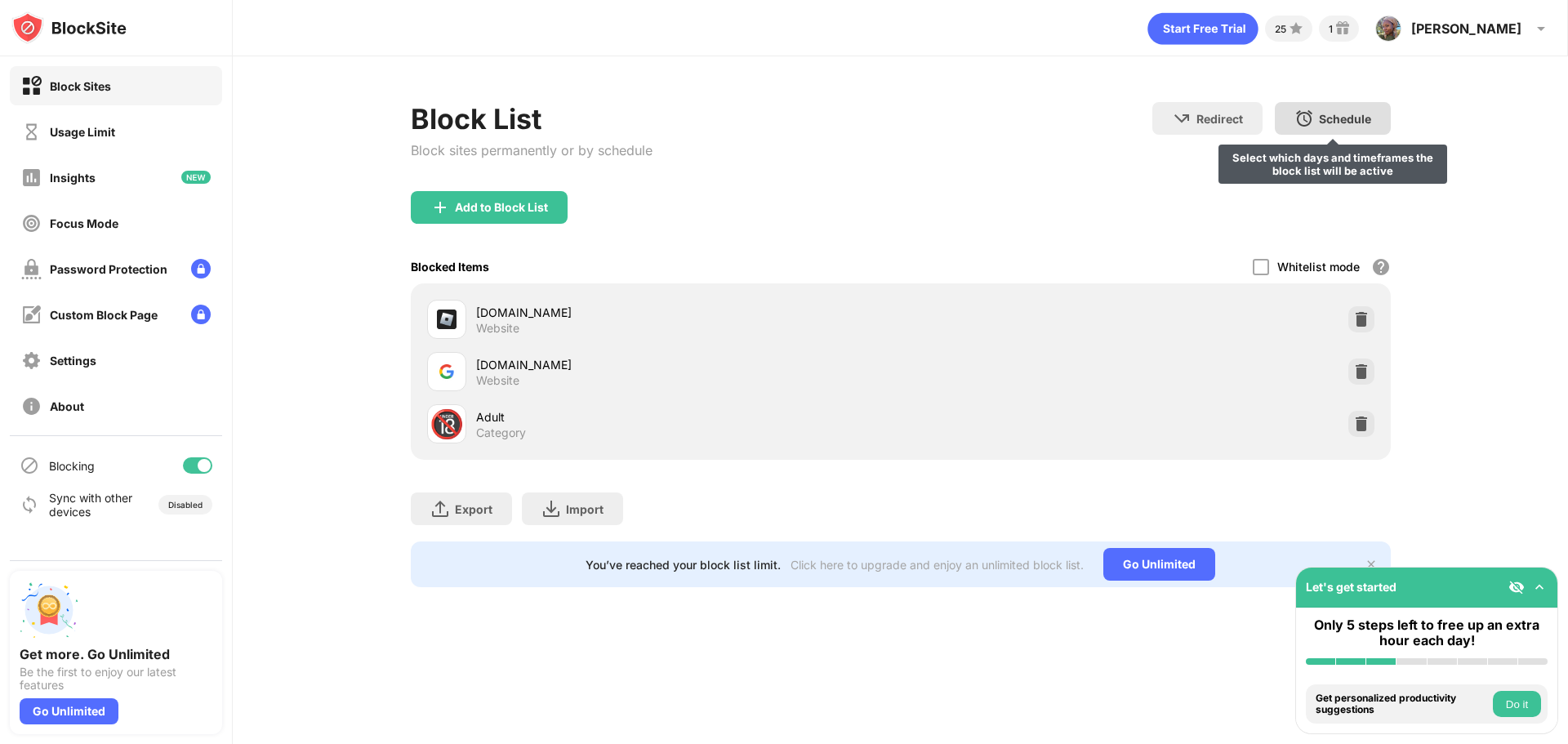
click at [1342, 121] on div "Schedule" at bounding box center [1345, 118] width 53 height 14
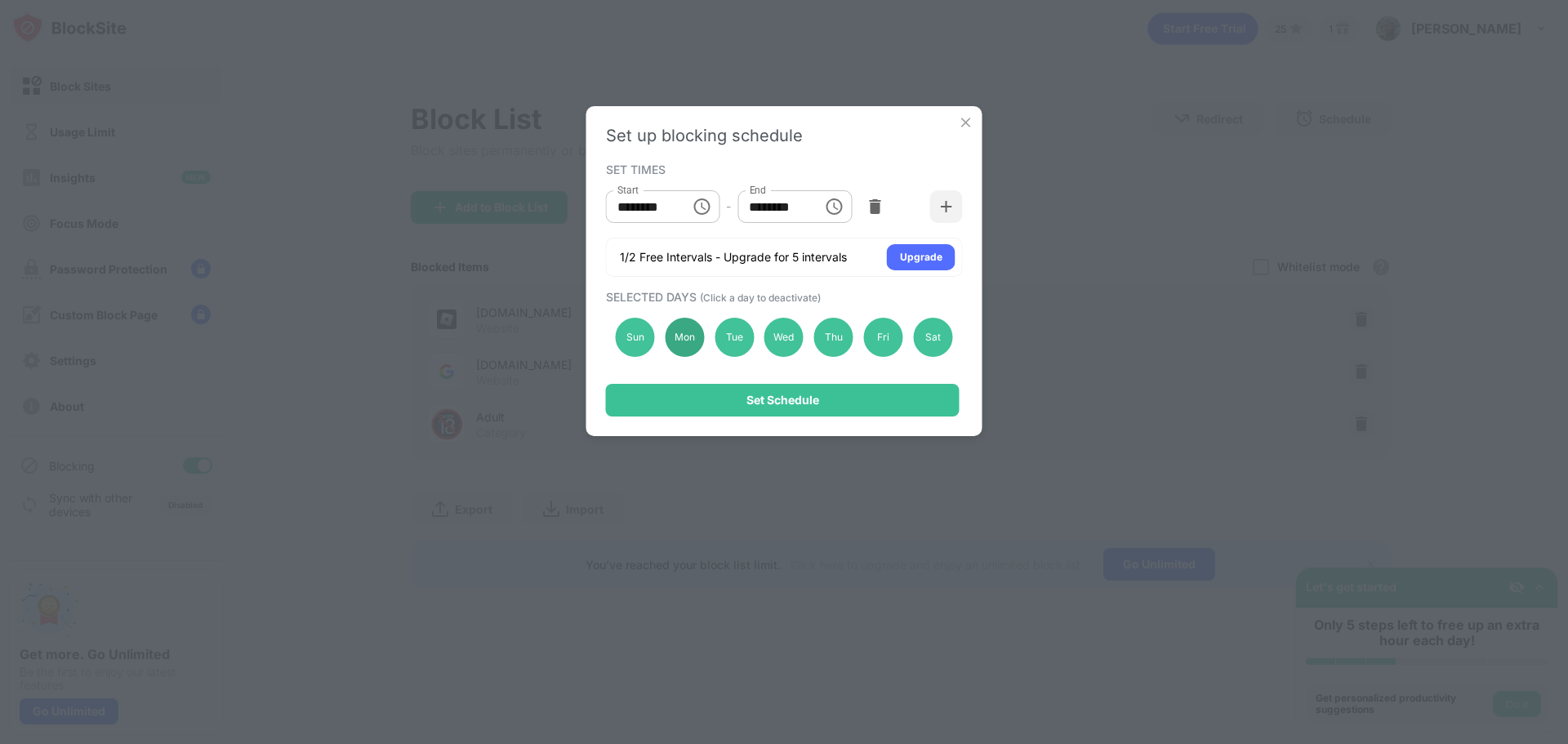
click at [690, 336] on div "Mon" at bounding box center [684, 337] width 39 height 39
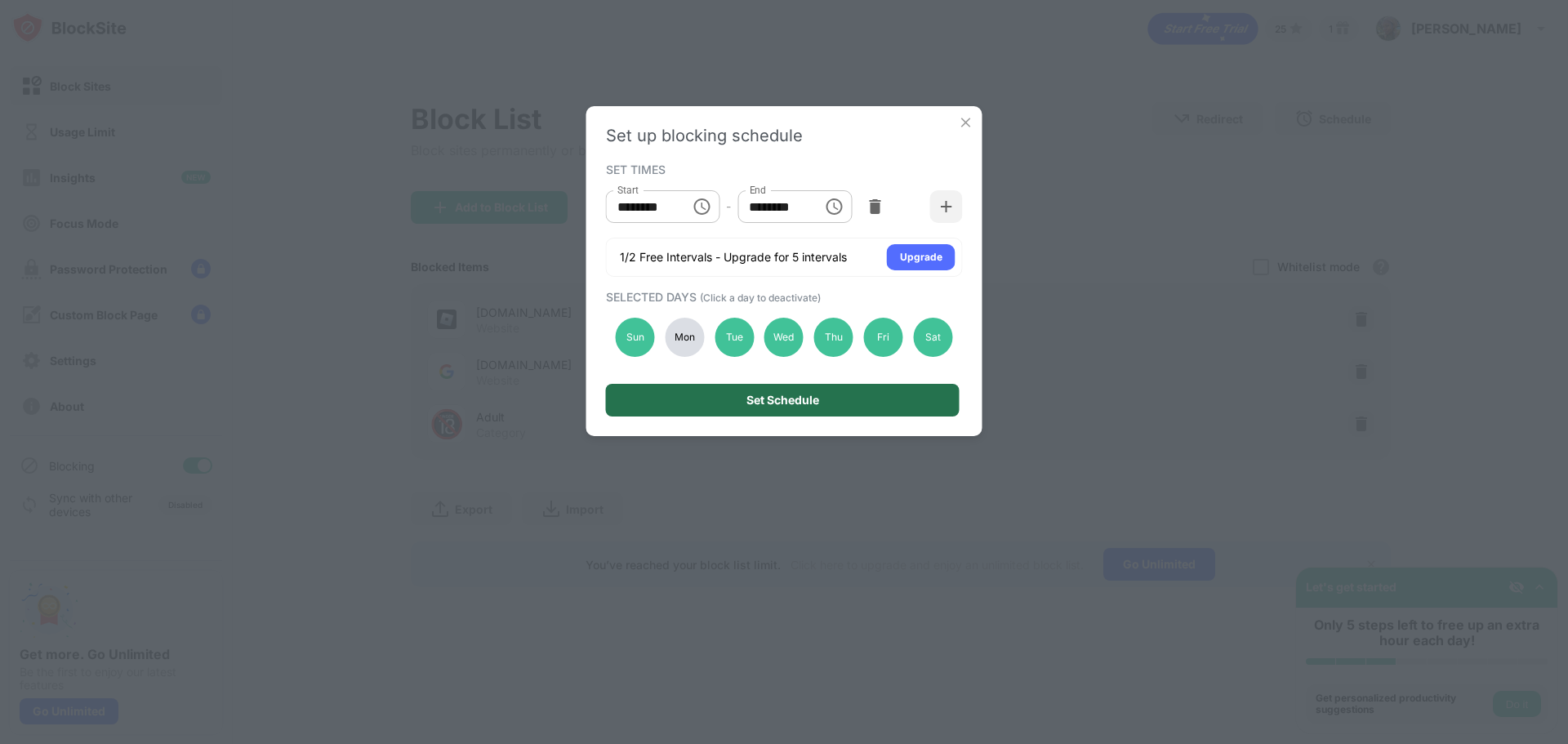
click at [771, 407] on div "Set Schedule" at bounding box center [783, 401] width 353 height 33
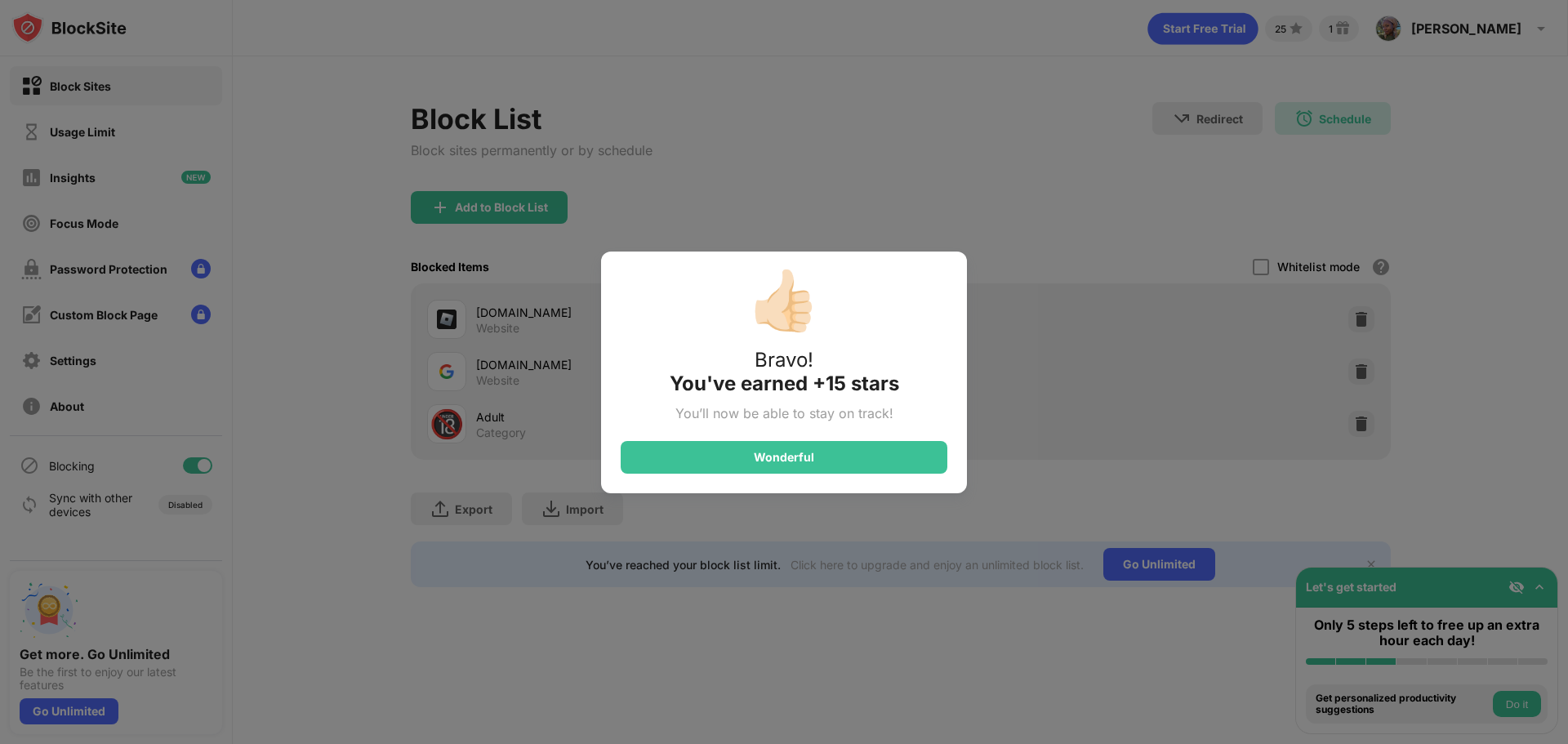
click at [1151, 498] on div "👍🏻 Bravo! You've earned +15 stars You’ll now be able to stay on track! Wonderful" at bounding box center [784, 372] width 1568 height 744
drag, startPoint x: 1101, startPoint y: 434, endPoint x: 1019, endPoint y: 303, distance: 154.5
click at [1092, 391] on div "👍🏻 Bravo! You've earned +15 stars You’ll now be able to stay on track! Wonderful" at bounding box center [784, 372] width 1568 height 744
drag, startPoint x: 1004, startPoint y: 286, endPoint x: 1515, endPoint y: 113, distance: 539.5
click at [984, 269] on div "👍🏻 Bravo! You've earned +15 stars You’ll now be able to stay on track! Wonderful" at bounding box center [784, 372] width 1568 height 744
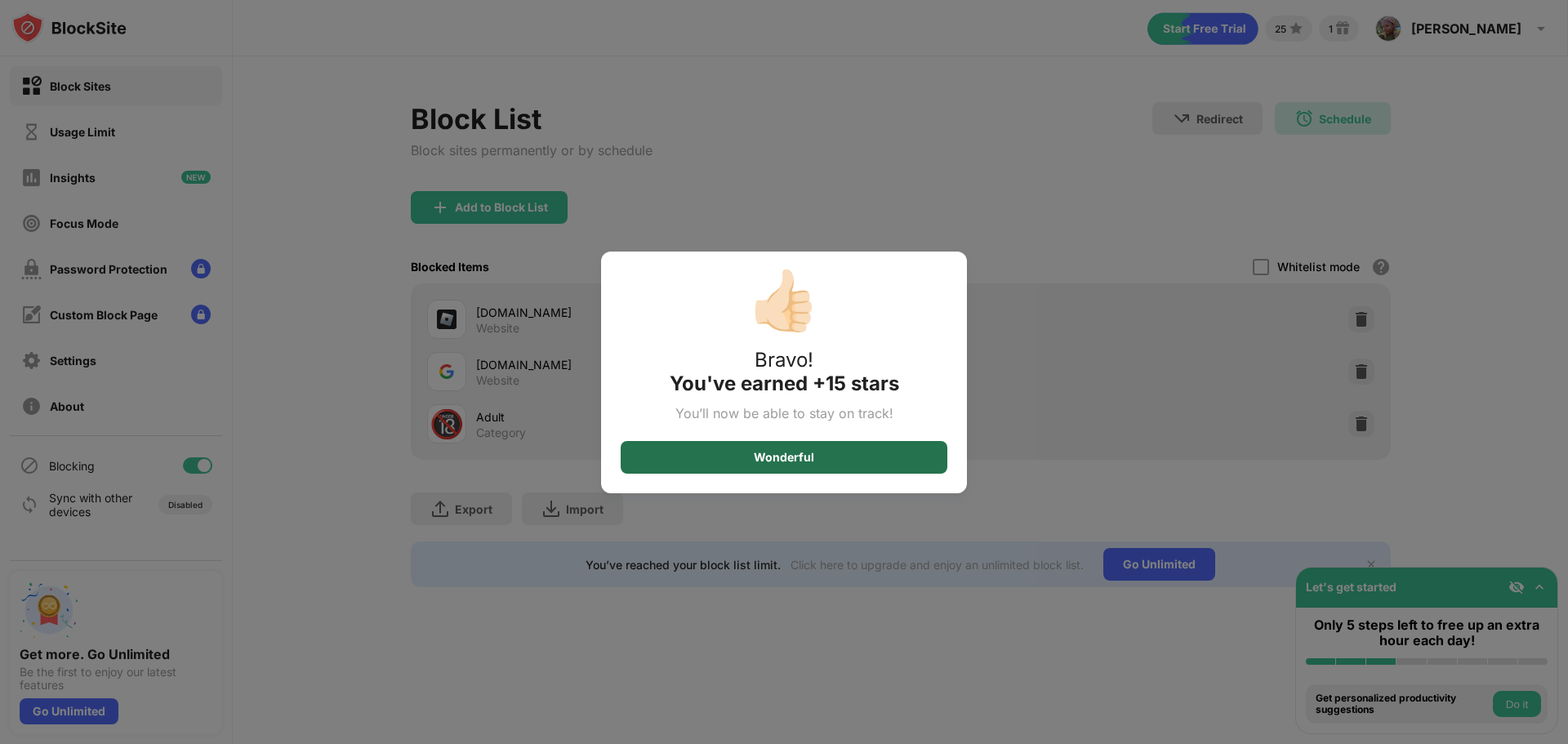
click at [789, 459] on div "Wonderful" at bounding box center [784, 458] width 61 height 13
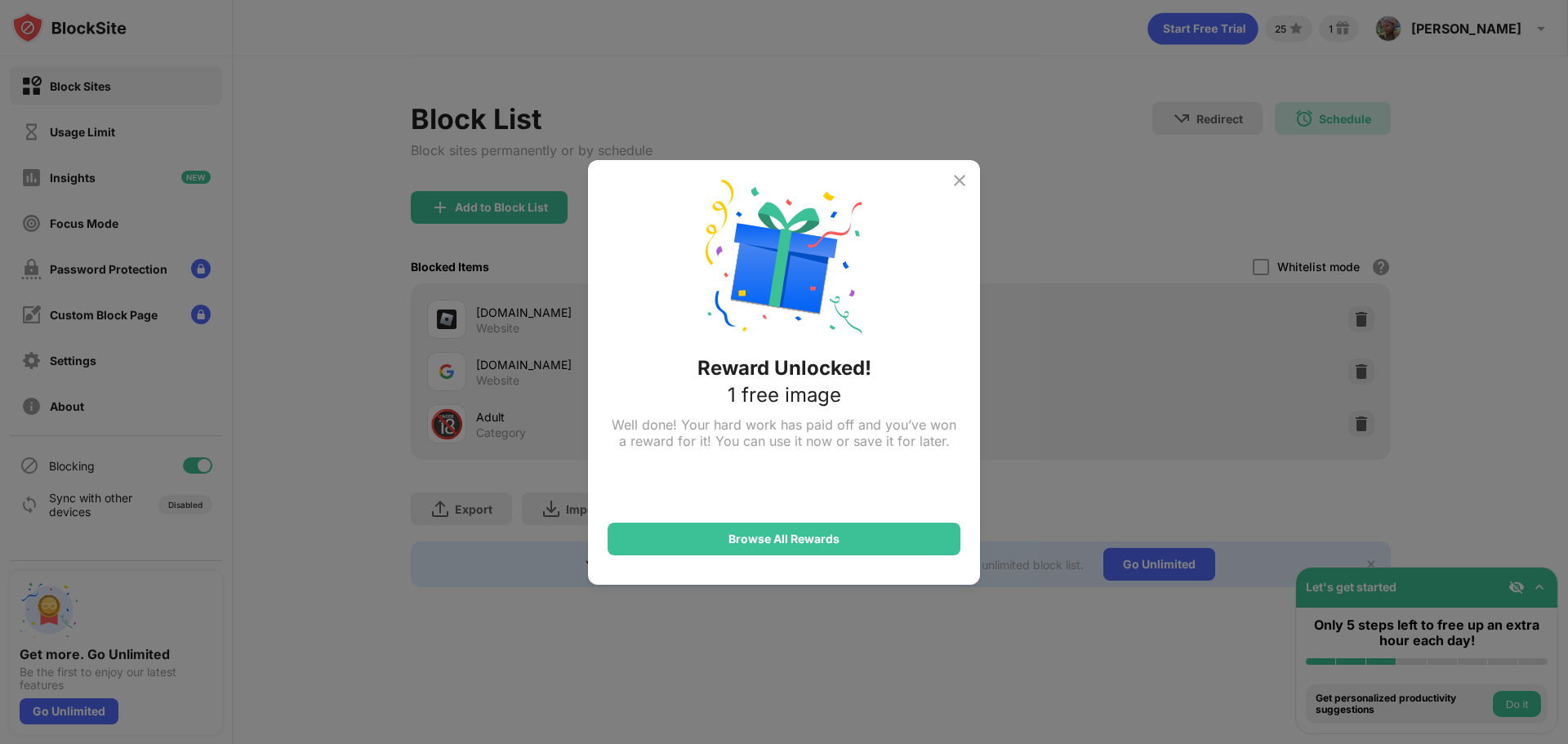
drag, startPoint x: 976, startPoint y: 170, endPoint x: 966, endPoint y: 175, distance: 11.2
click at [975, 172] on div "Reward Unlocked! 1 free image Well done! Your hard work has paid off and you’ve…" at bounding box center [784, 372] width 392 height 425
click at [964, 179] on img at bounding box center [959, 180] width 20 height 20
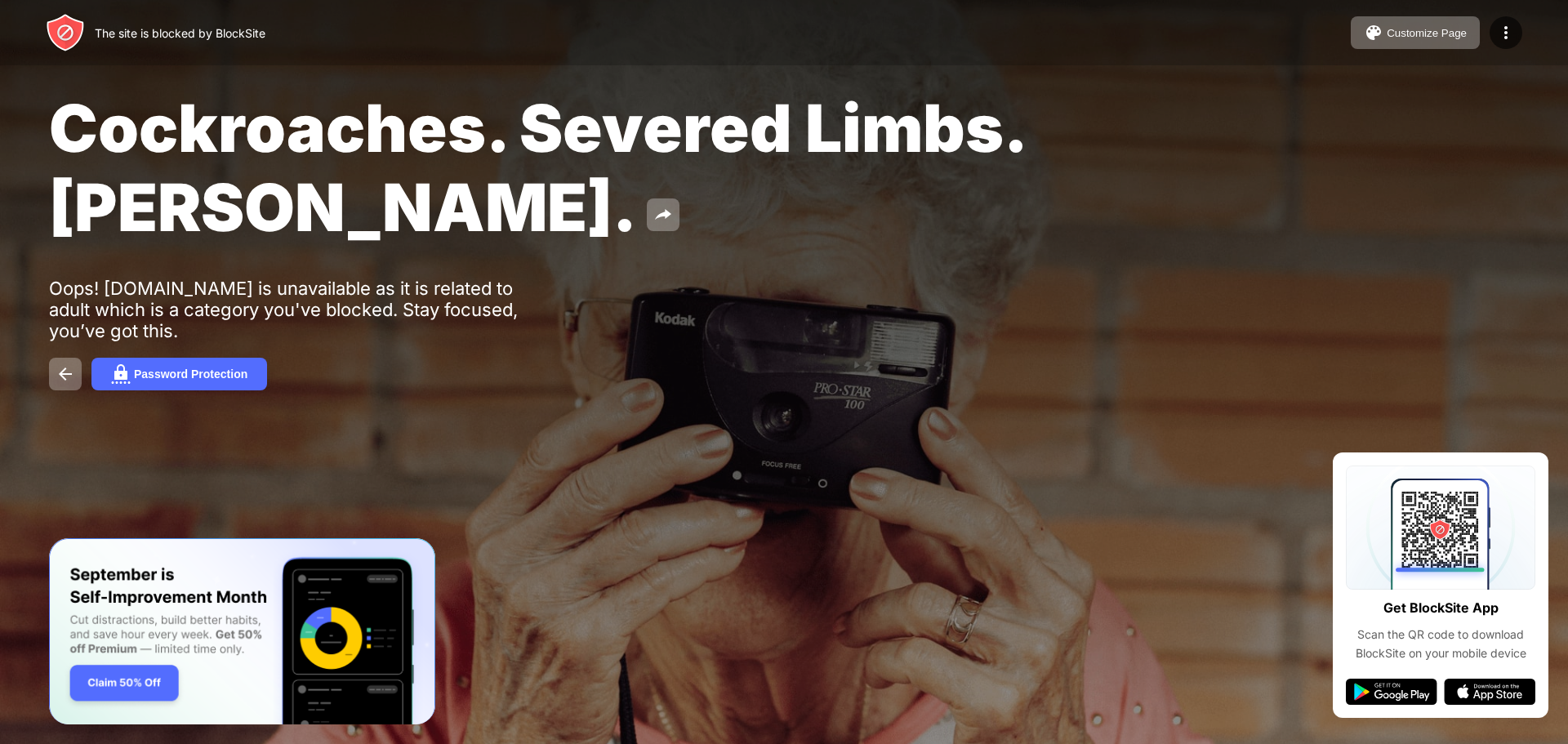
drag, startPoint x: 599, startPoint y: 302, endPoint x: 1160, endPoint y: 547, distance: 612.2
click at [1160, 547] on div at bounding box center [784, 372] width 1568 height 744
